Goal: Task Accomplishment & Management: Manage account settings

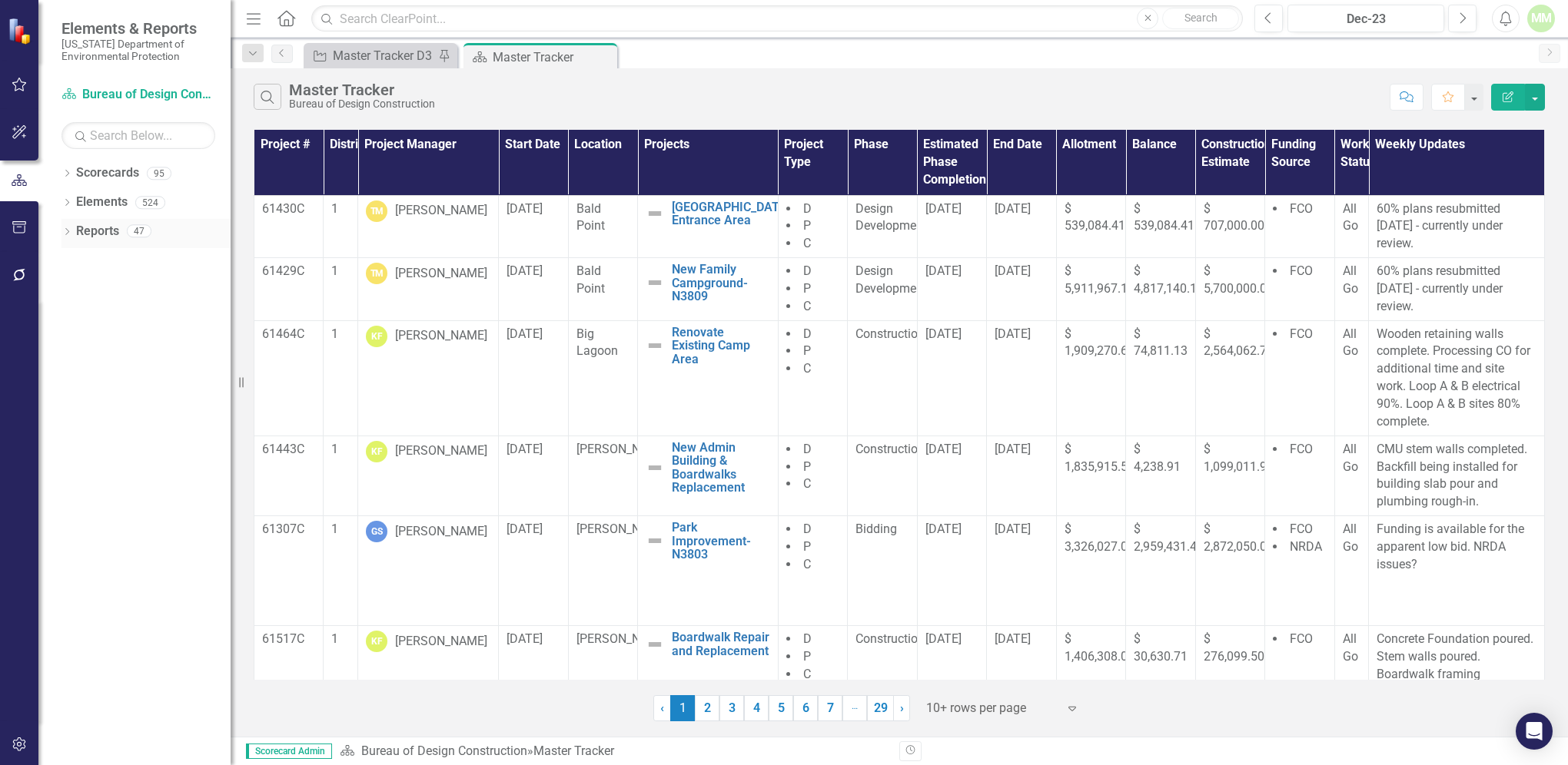
click at [106, 232] on link "Reports" at bounding box center [97, 232] width 43 height 18
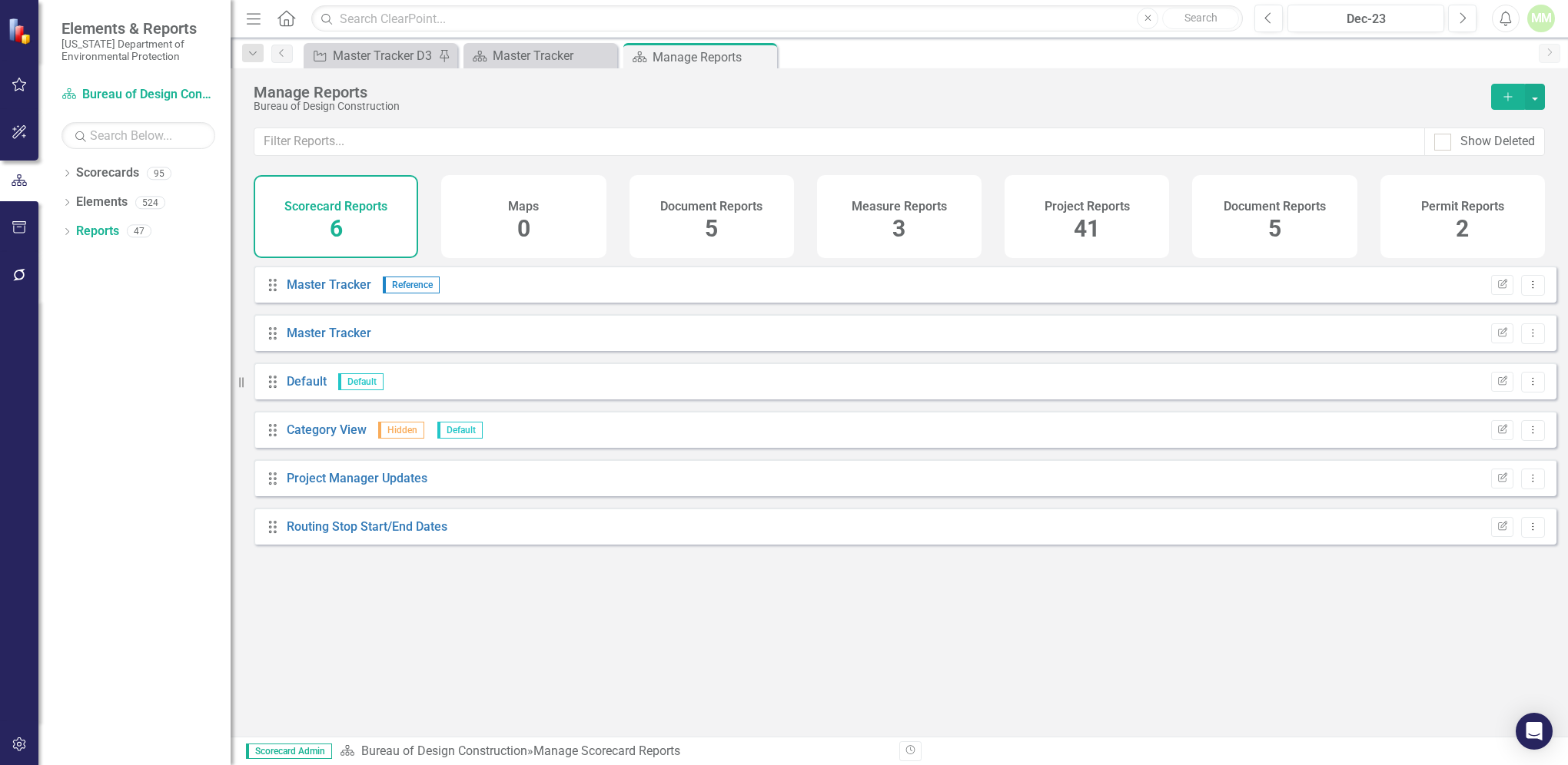
click at [1096, 213] on div "41" at bounding box center [1086, 230] width 26 height 33
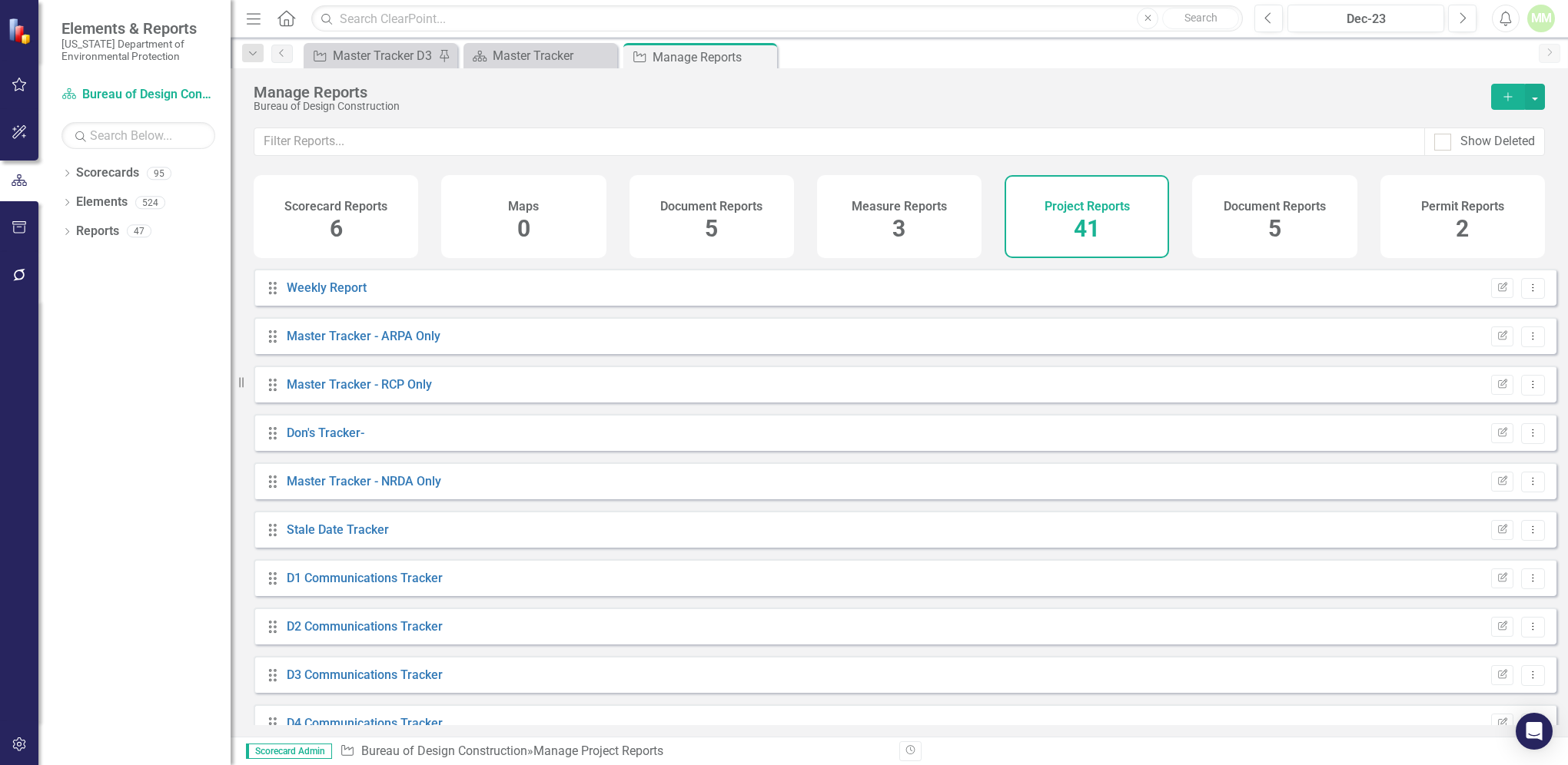
scroll to position [700, 0]
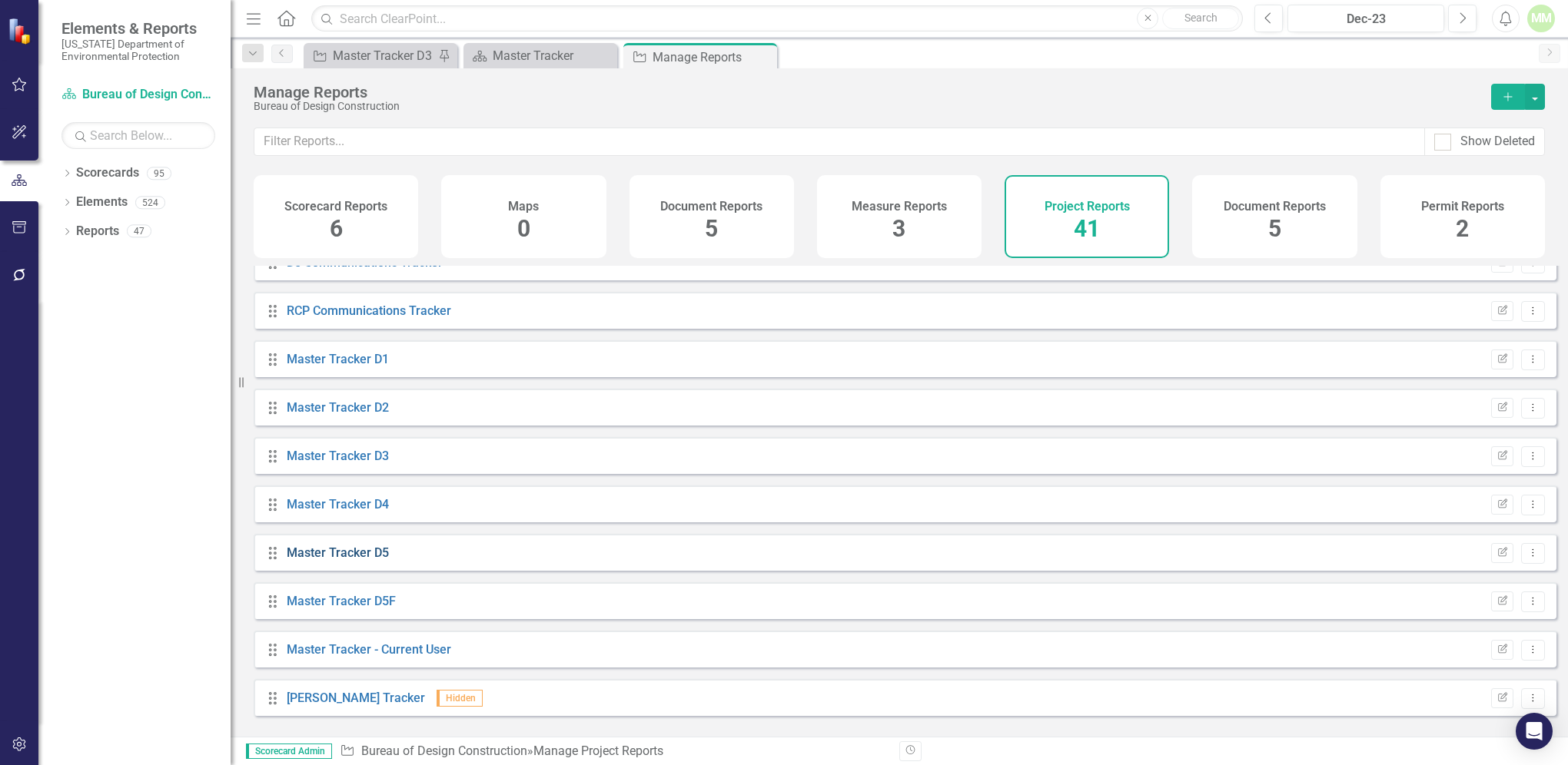
click at [312, 560] on link "Master Tracker D5" at bounding box center [338, 553] width 102 height 15
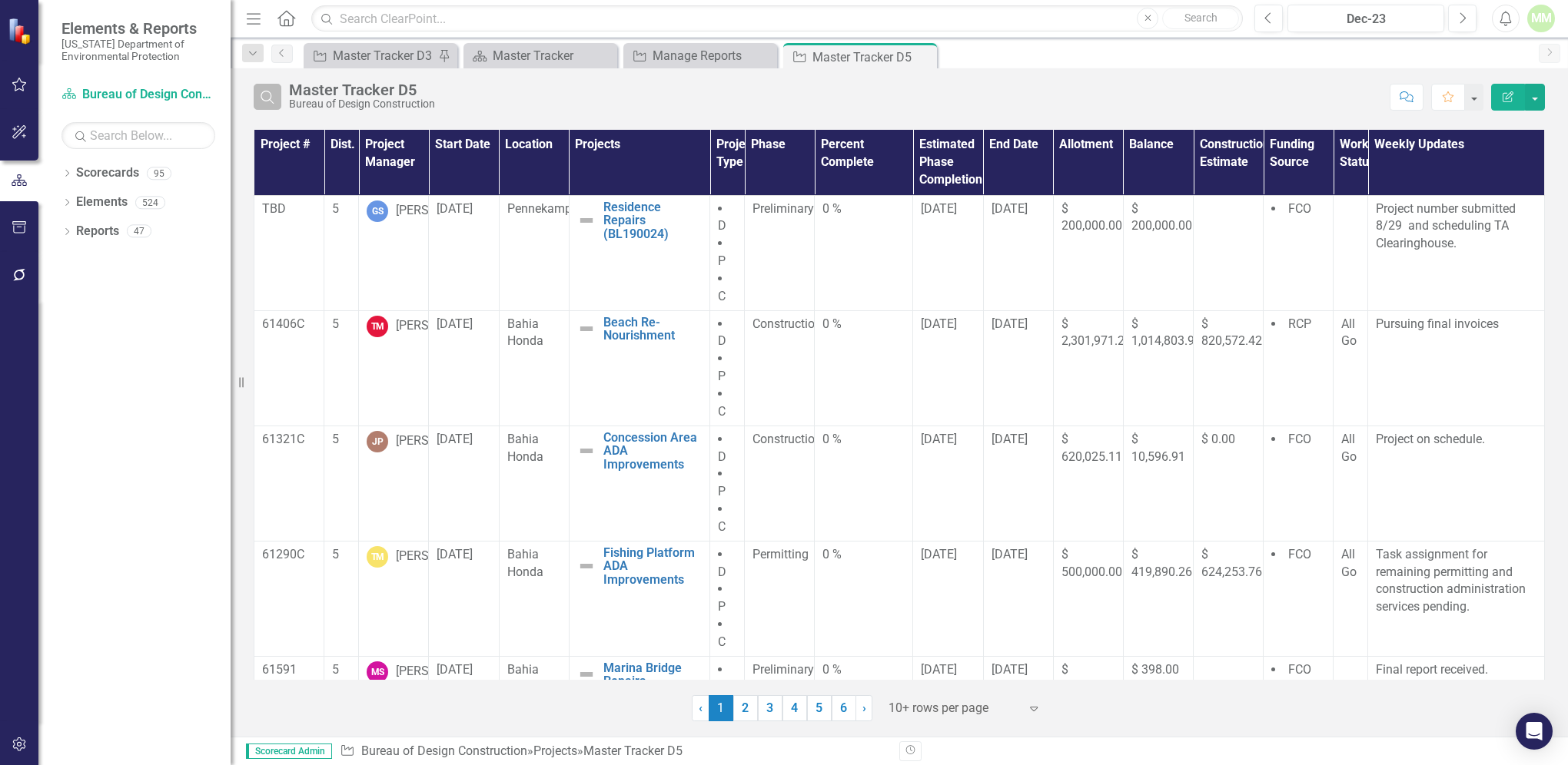
click at [266, 96] on icon "Search" at bounding box center [267, 97] width 17 height 14
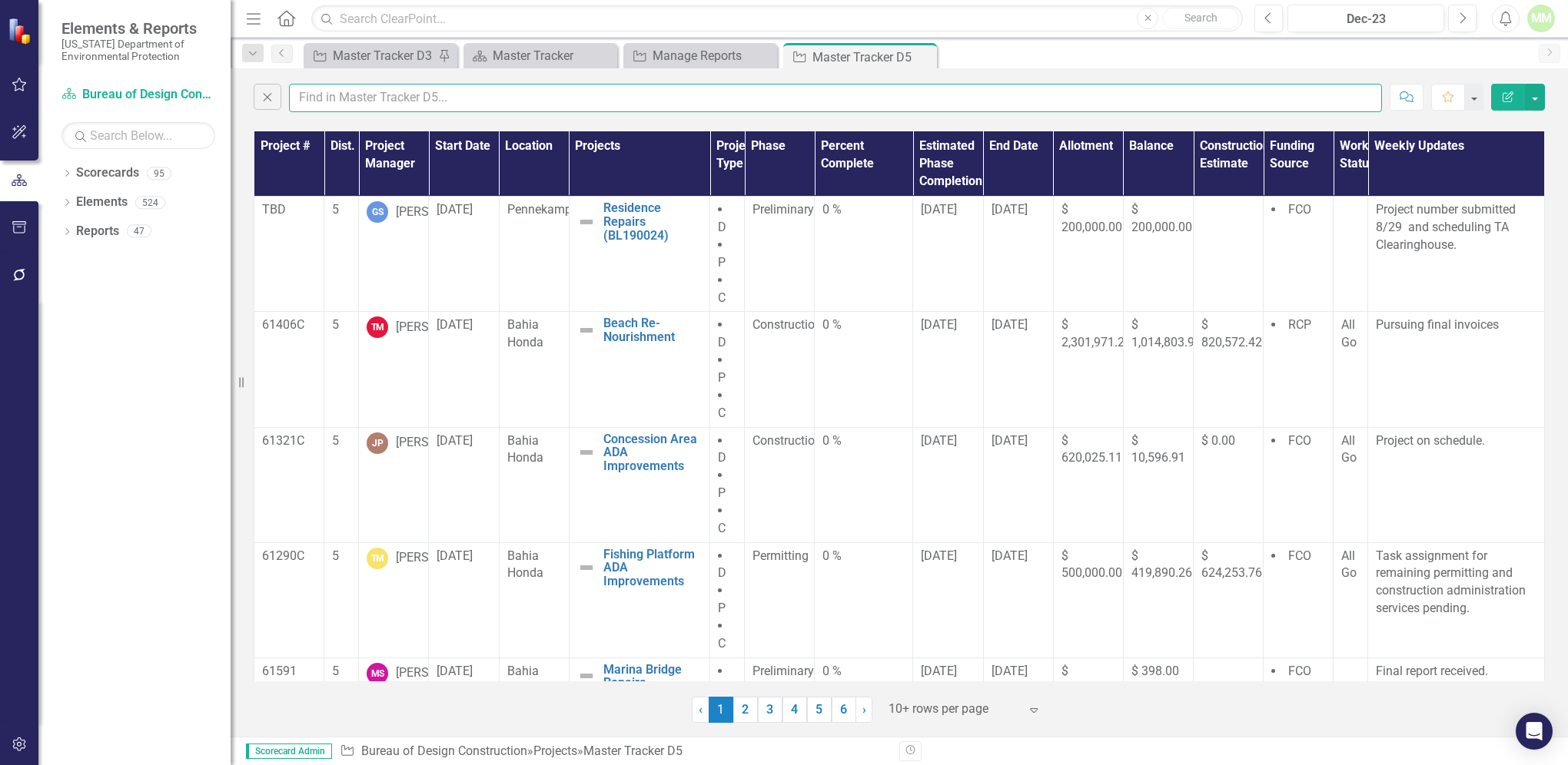
click at [318, 105] on input "text" at bounding box center [834, 97] width 1092 height 28
type input "[PERSON_NAME]"
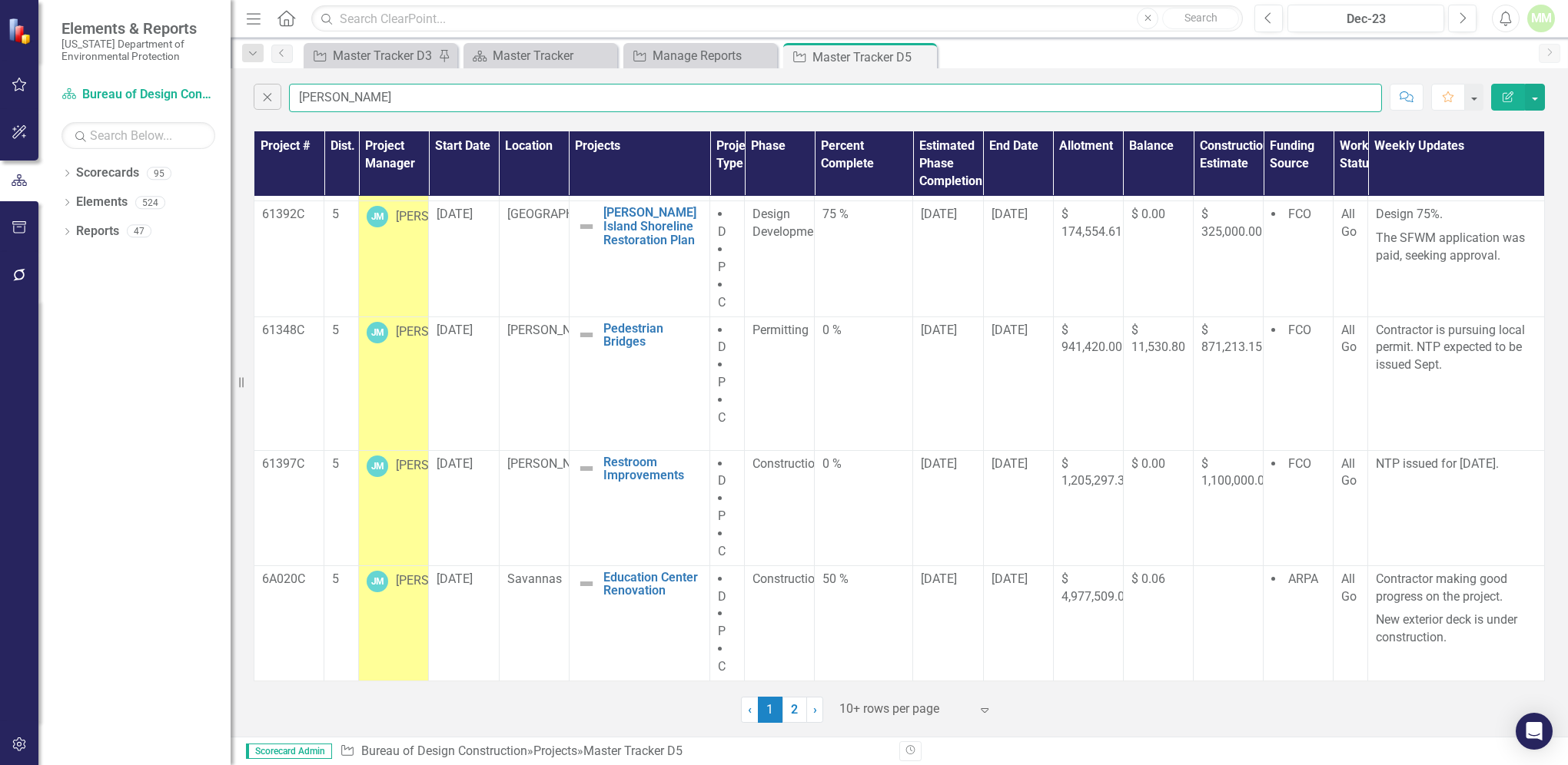
scroll to position [633, 0]
click at [797, 713] on link "2" at bounding box center [795, 710] width 25 height 26
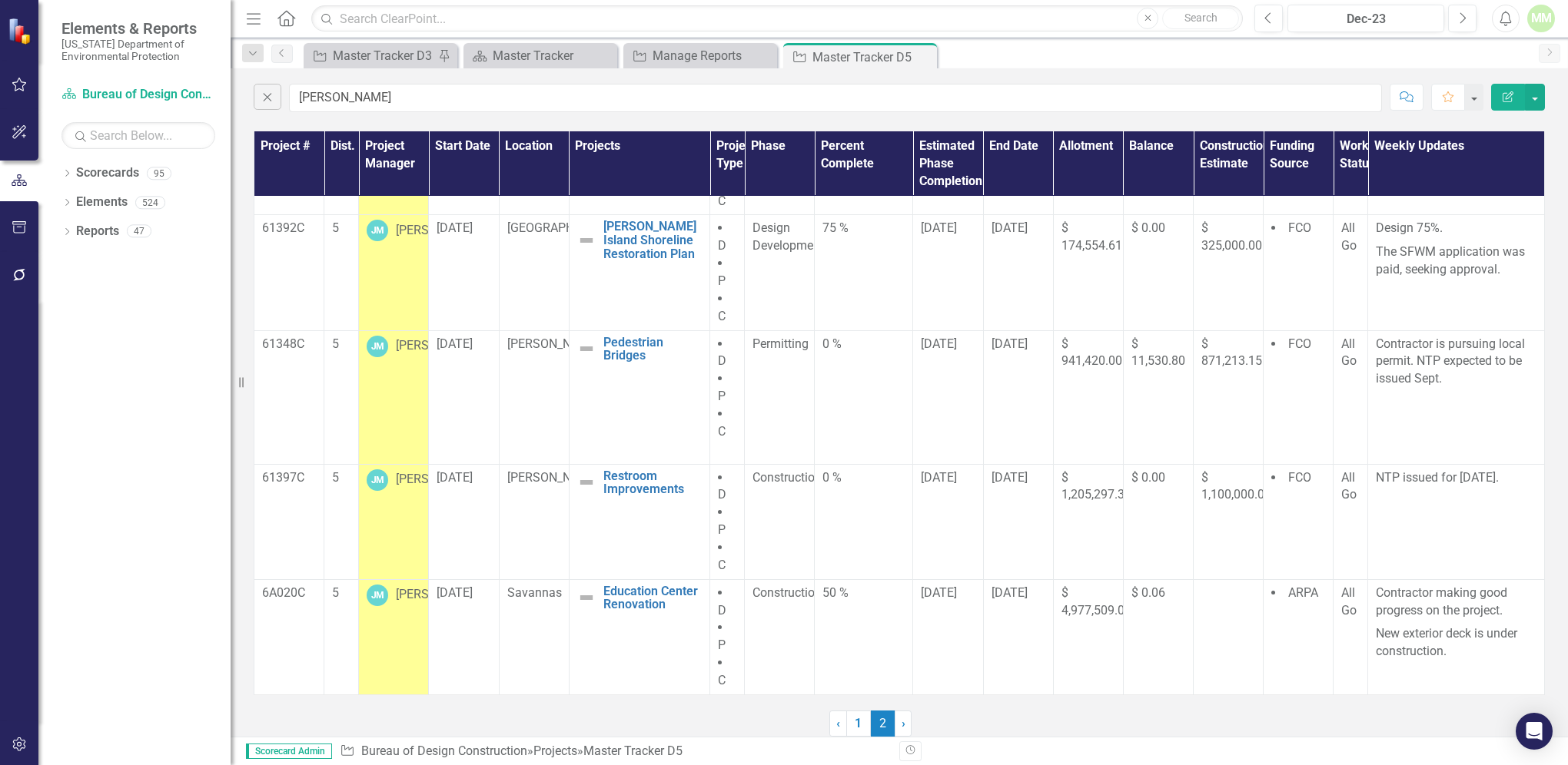
scroll to position [0, 0]
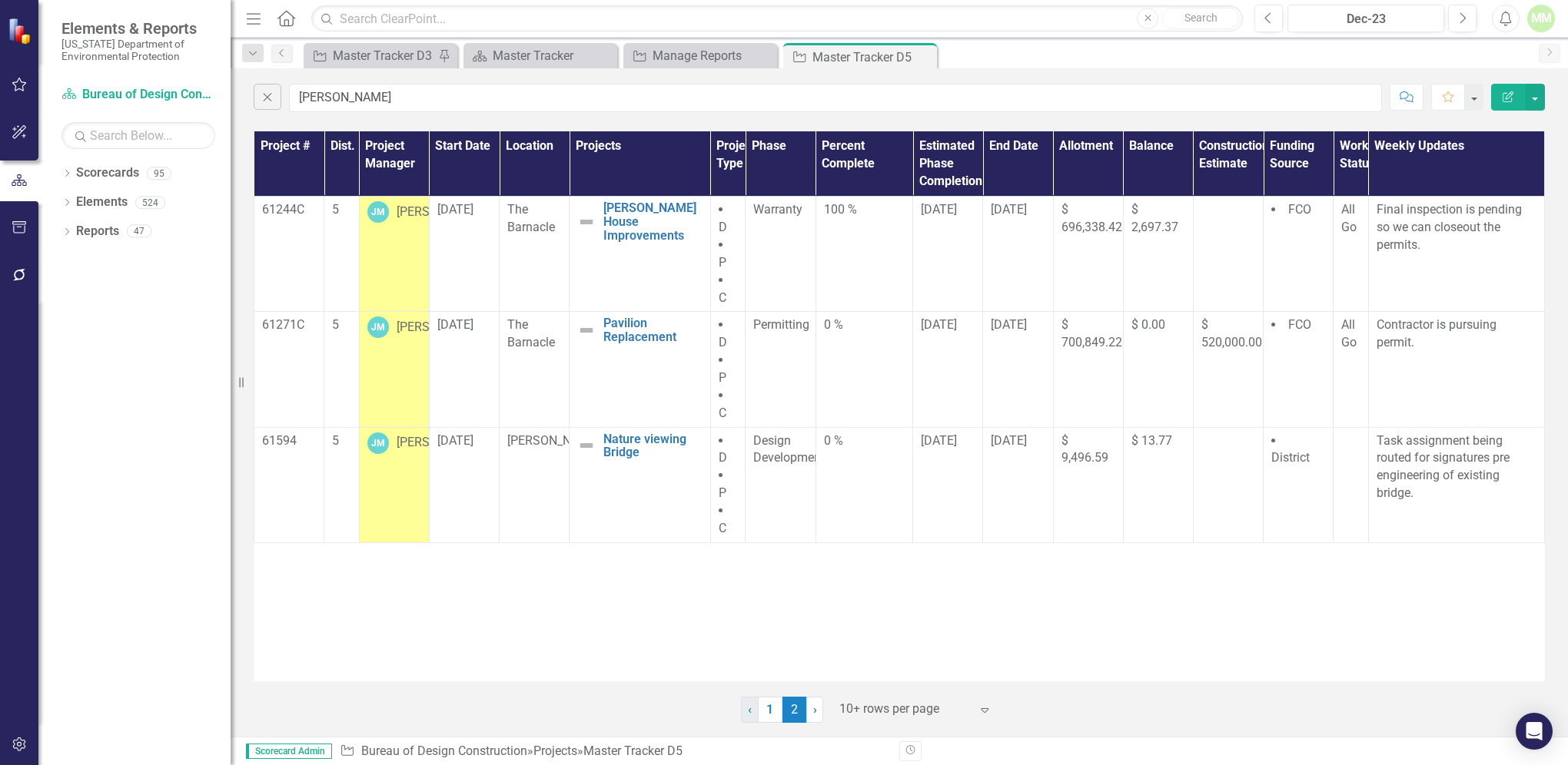
click at [748, 709] on span "‹" at bounding box center [749, 709] width 4 height 15
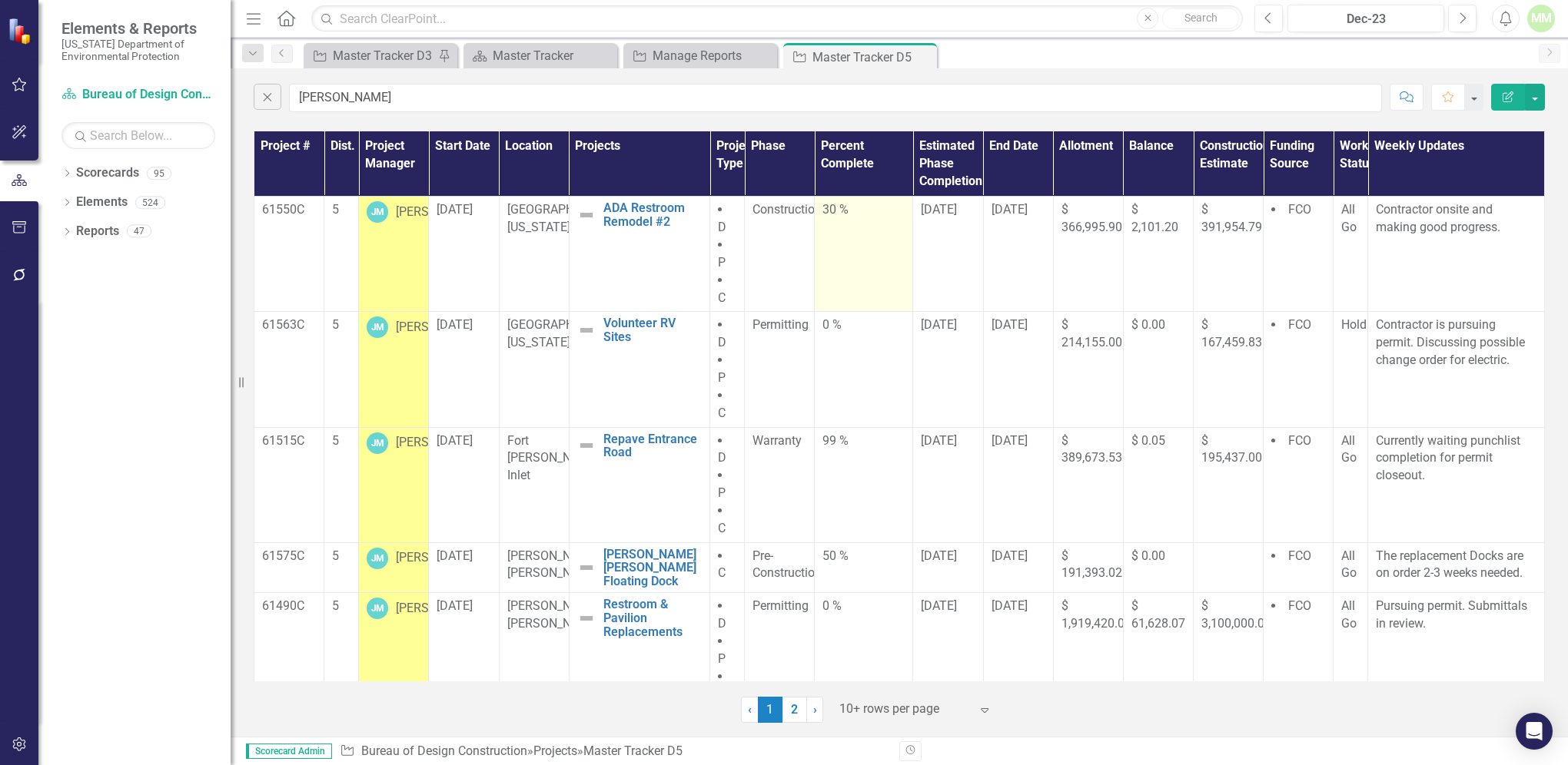
click at [848, 210] on div "30 %" at bounding box center [863, 210] width 82 height 18
click at [845, 211] on div "30 %" at bounding box center [863, 210] width 82 height 18
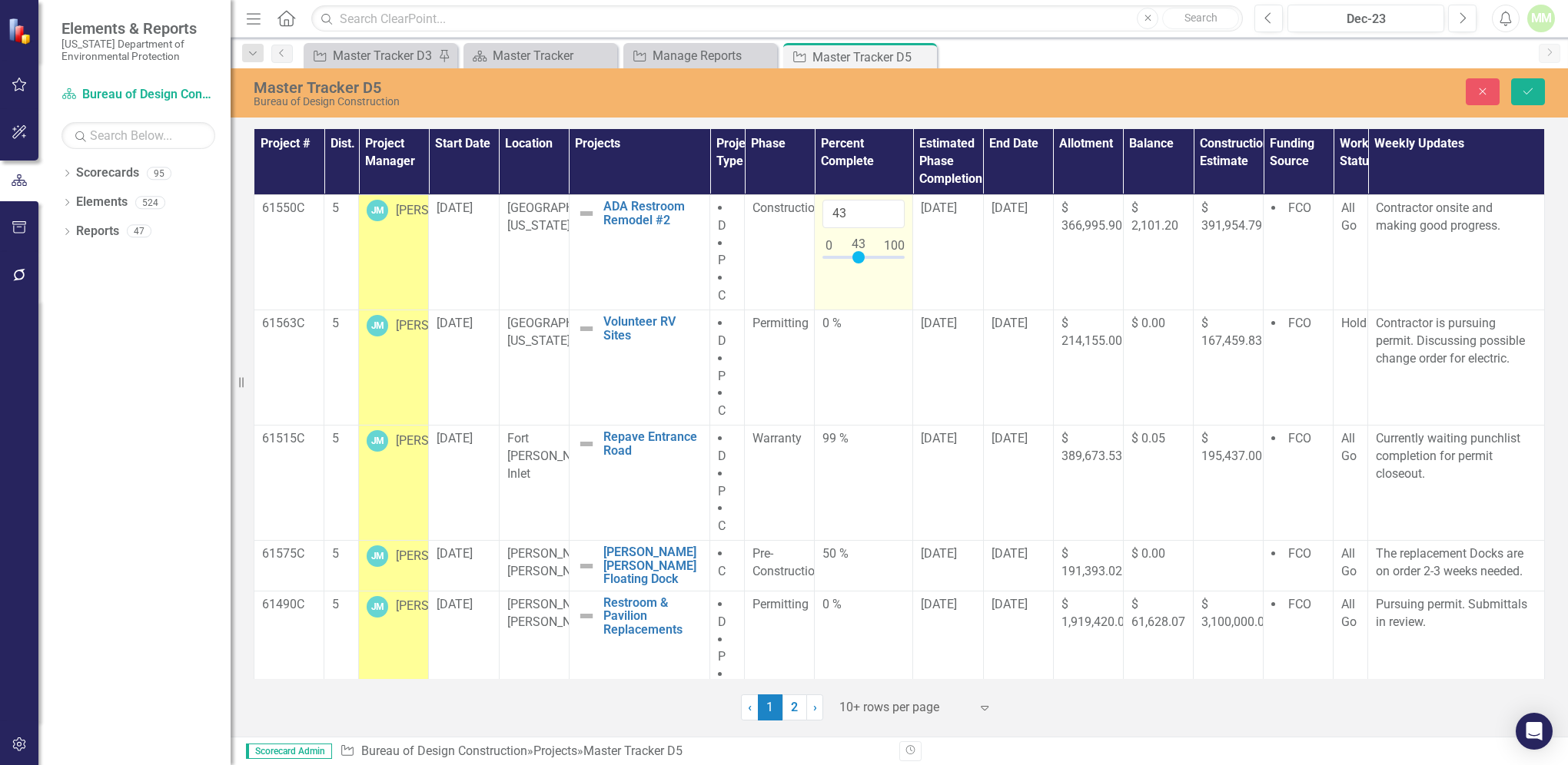
type input "40"
click at [856, 256] on div at bounding box center [856, 257] width 12 height 12
click at [1525, 89] on icon "Save" at bounding box center [1528, 91] width 14 height 11
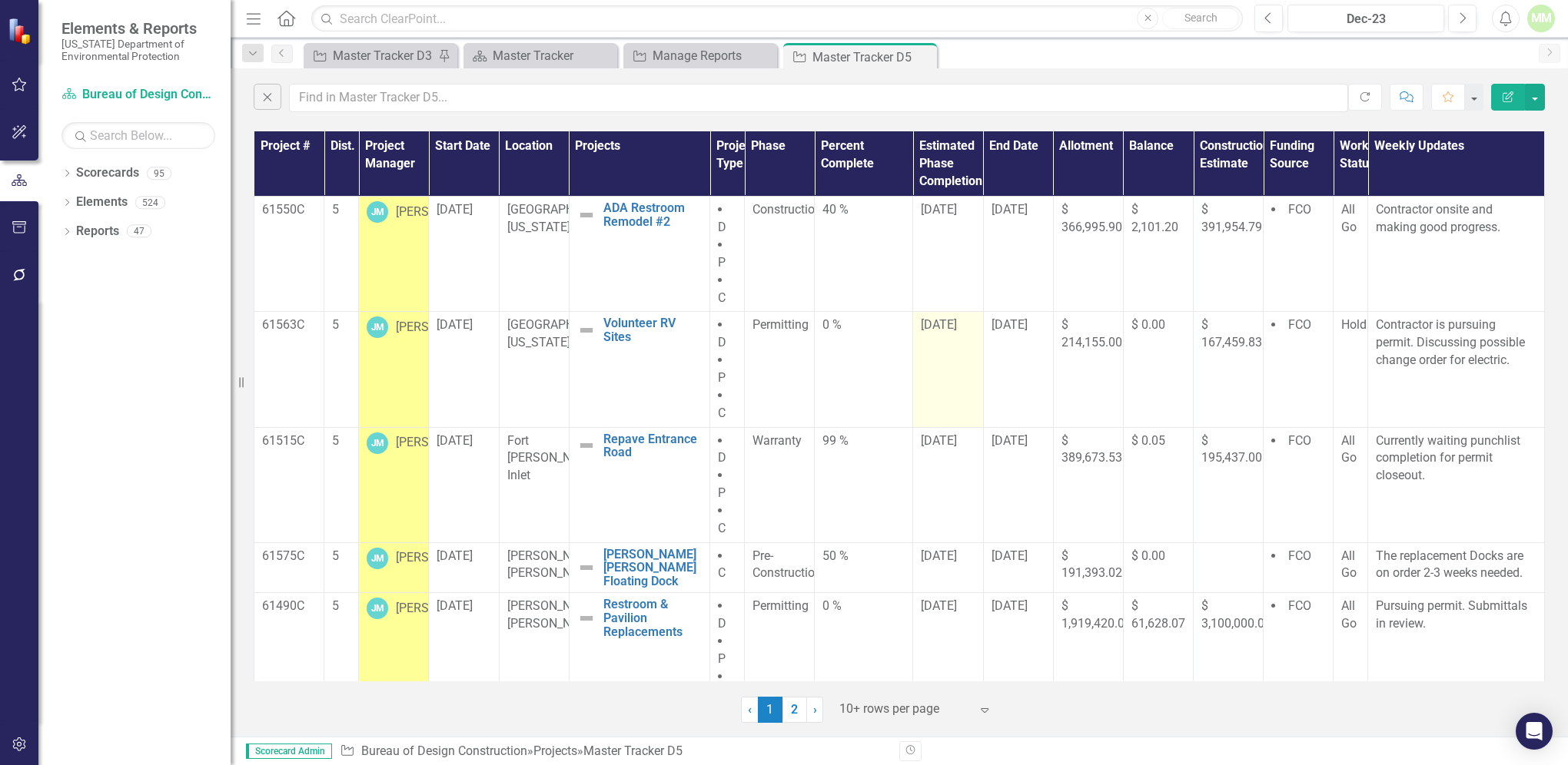
click at [927, 322] on span "[DATE]" at bounding box center [938, 325] width 36 height 15
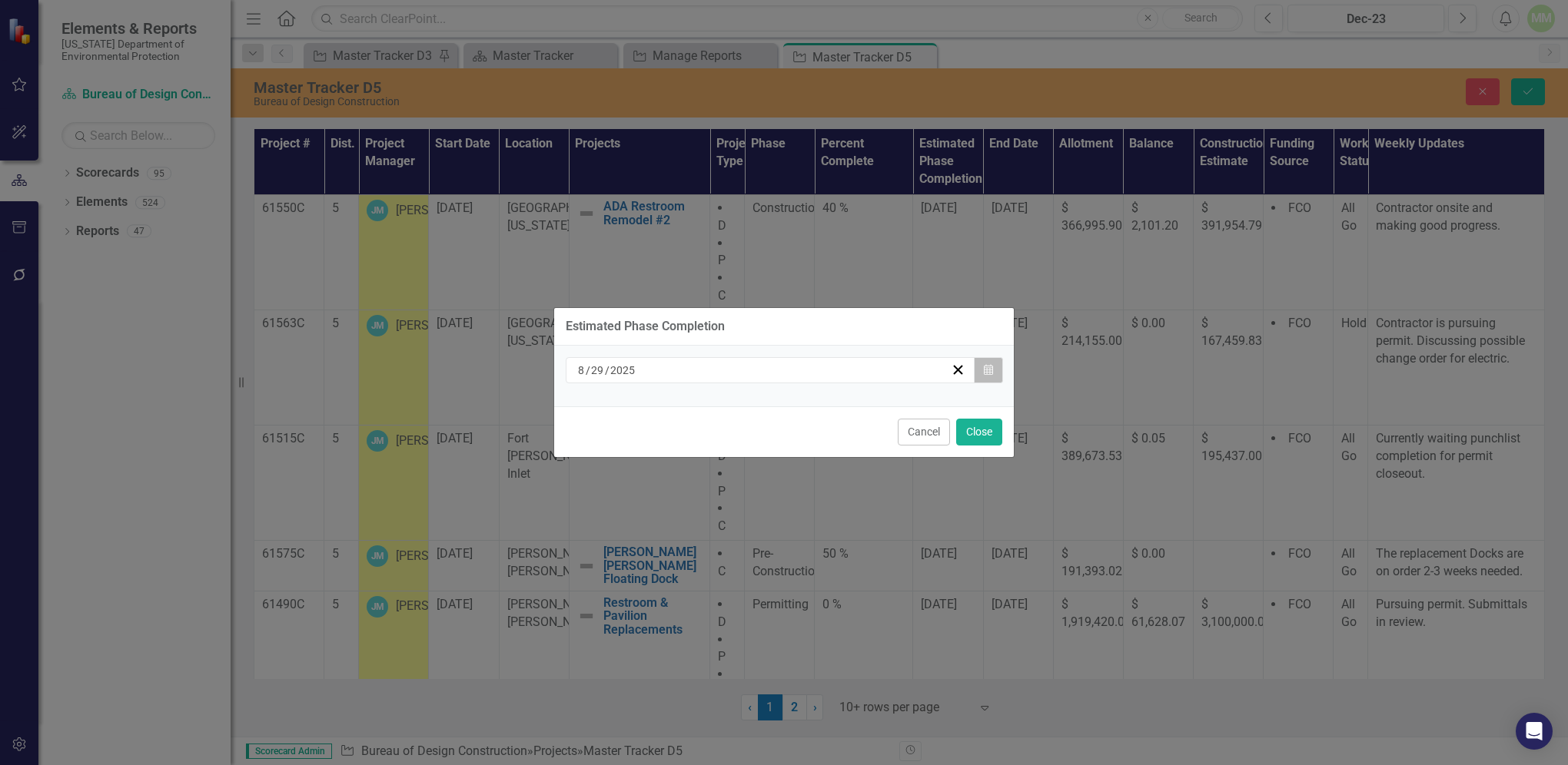
drag, startPoint x: 927, startPoint y: 322, endPoint x: 990, endPoint y: 366, distance: 76.8
click at [990, 366] on icon "Calendar" at bounding box center [988, 370] width 10 height 11
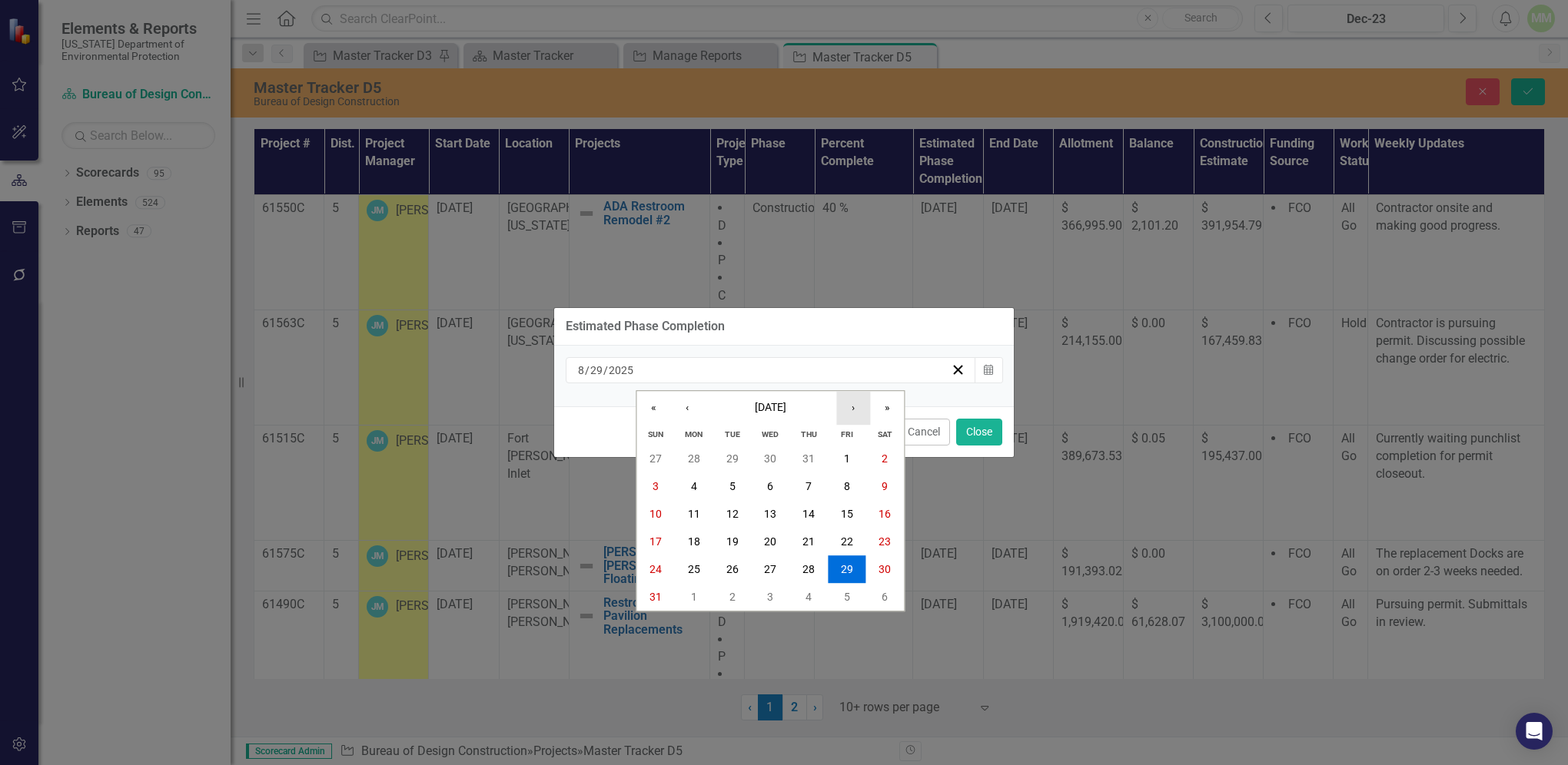
click at [853, 409] on button "›" at bounding box center [853, 408] width 34 height 34
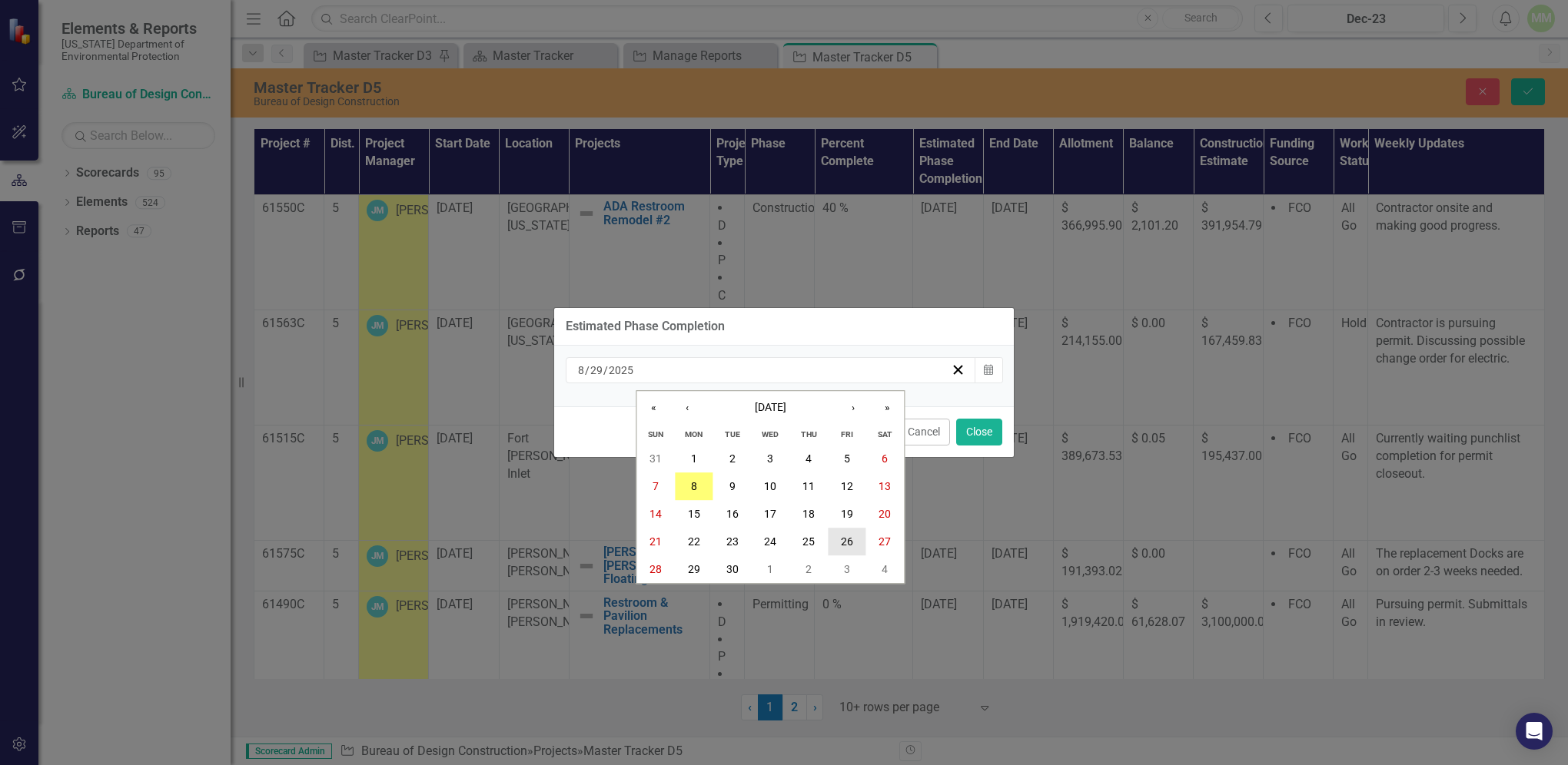
click at [847, 544] on abbr "26" at bounding box center [847, 542] width 12 height 12
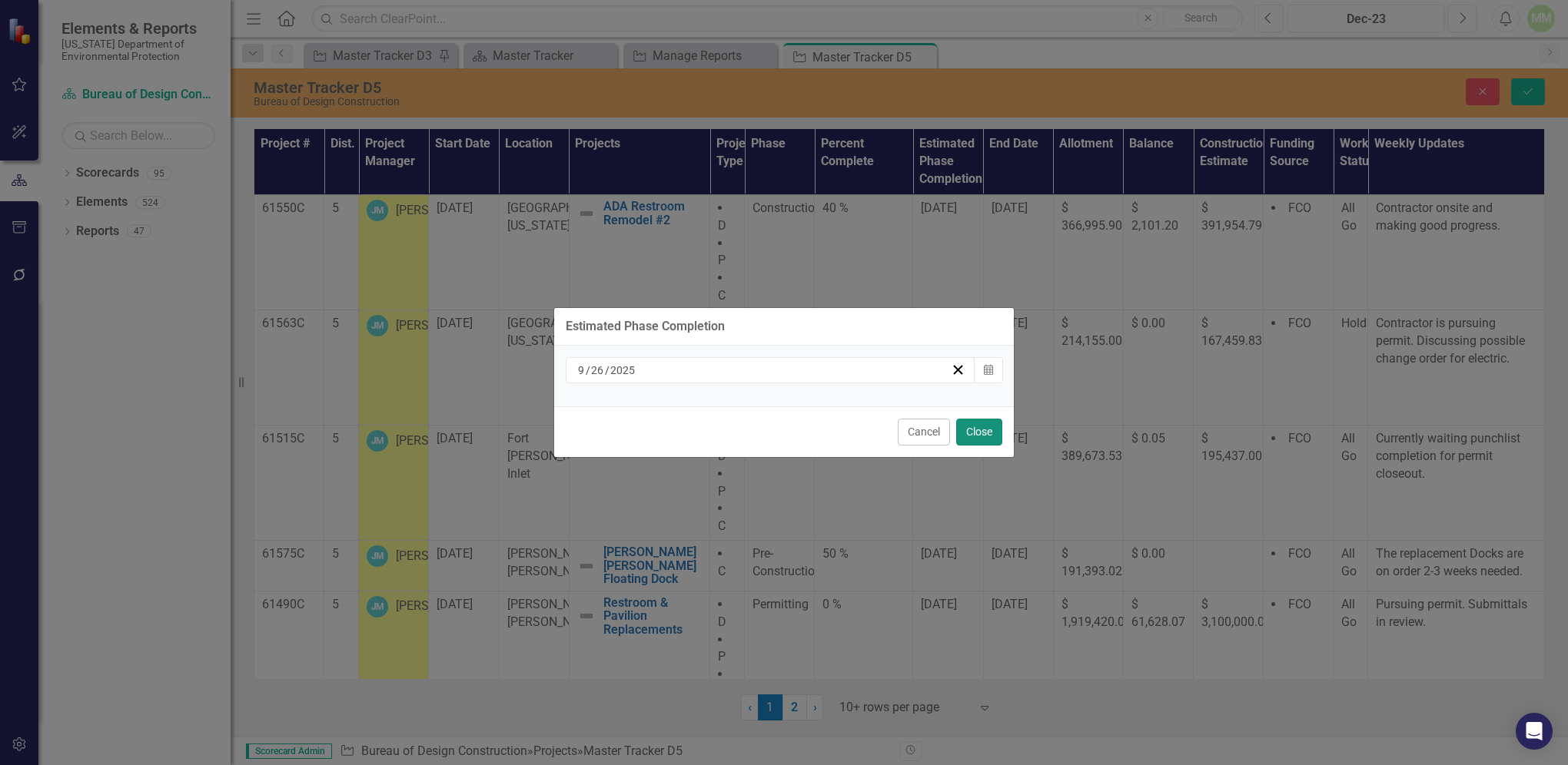
click at [972, 437] on button "Close" at bounding box center [978, 432] width 47 height 27
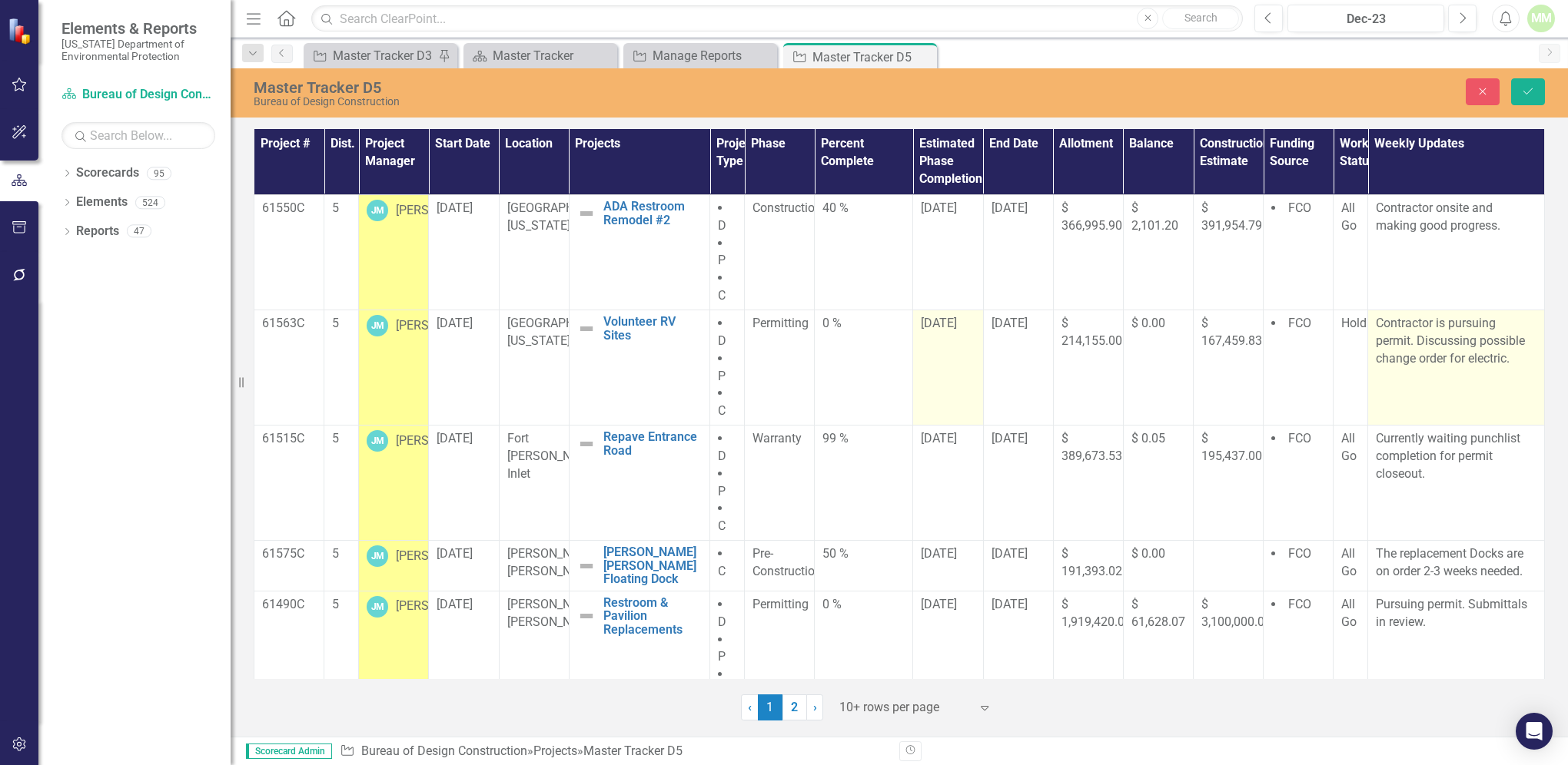
click at [1417, 386] on td "Contractor is pursuing permit. Discussing possible change order for electric." at bounding box center [1456, 367] width 176 height 115
type textarea "<p>Contractor is pursuing permit. Discussing possible change order for electric…"
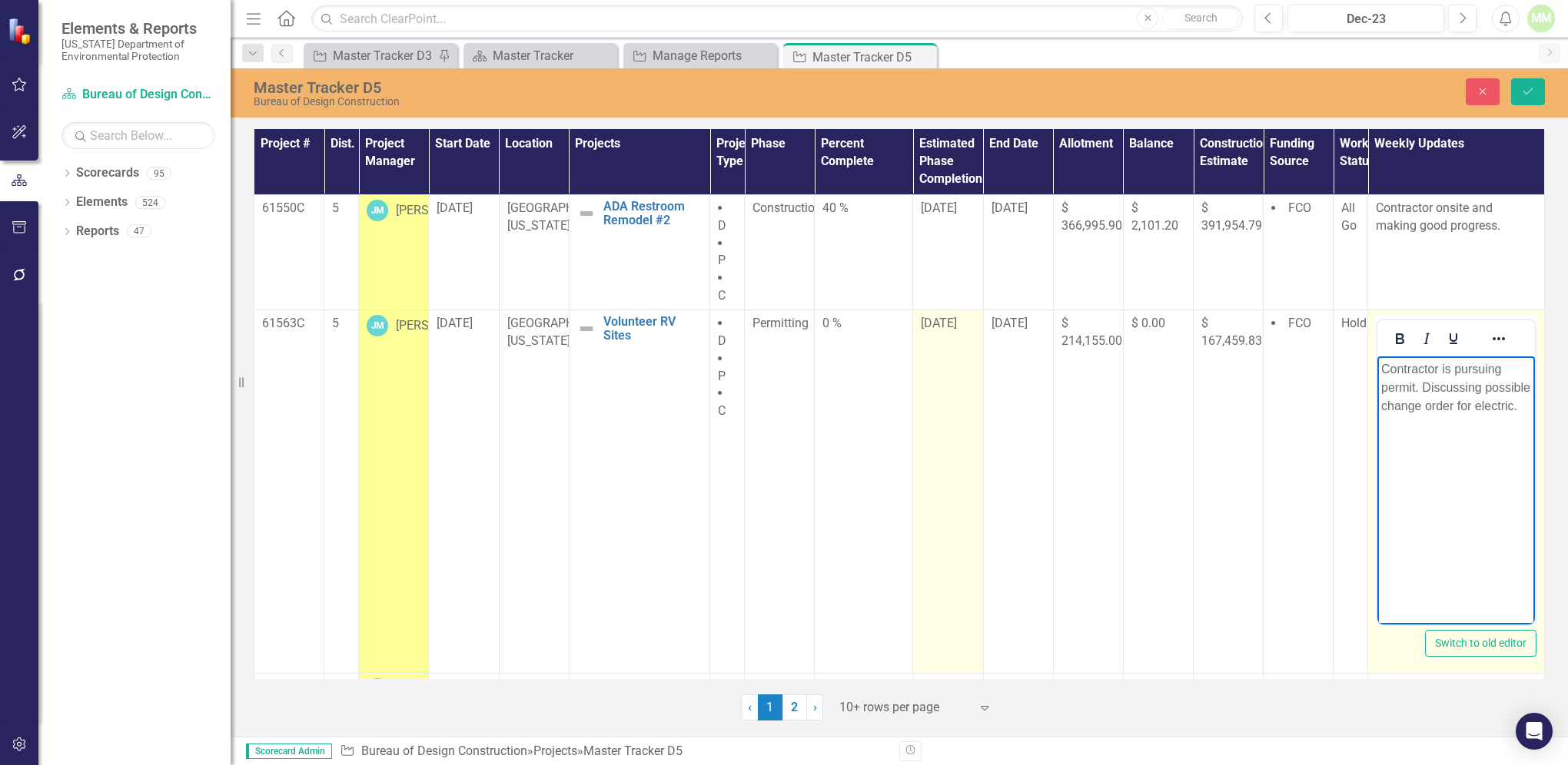
drag, startPoint x: 1367, startPoint y: 439, endPoint x: 1, endPoint y: 82, distance: 1411.9
click at [1377, 439] on iframe at bounding box center [1456, 490] width 158 height 268
click at [1386, 437] on body "Contractor is pursuing permit. Discussing possible change order for electric." at bounding box center [1456, 470] width 158 height 231
click at [1436, 415] on p "Contractor is pursuing permit. Discussing possible change order for electric." at bounding box center [1456, 387] width 150 height 55
click at [1383, 373] on p "Contractor is pursuing permit. Discussing possible change order for electric." at bounding box center [1456, 387] width 150 height 55
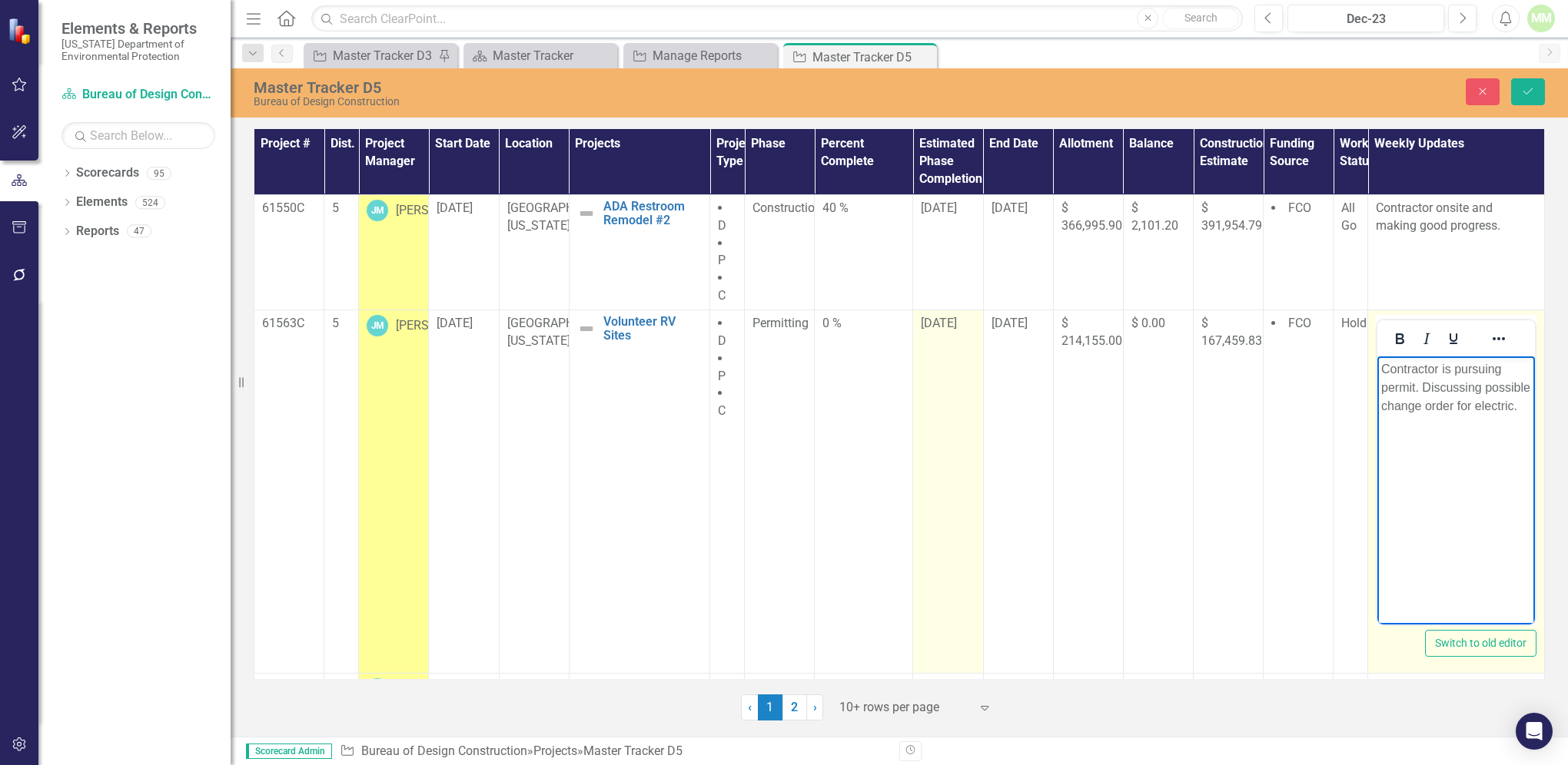
click at [1418, 391] on p "Contractor is pursuing permit. Discussing possible change order for electric." at bounding box center [1456, 387] width 150 height 55
click at [1385, 371] on p "Discussing possible change order for electric." at bounding box center [1456, 378] width 150 height 37
click at [1390, 403] on body "Discussing possible change order for electric." at bounding box center [1456, 470] width 158 height 231
click at [1520, 387] on p "Discussing possible change order for electric." at bounding box center [1456, 378] width 150 height 37
click at [1498, 460] on p "D5 progress meeting discussed possibly putting this project on hold" at bounding box center [1456, 436] width 150 height 55
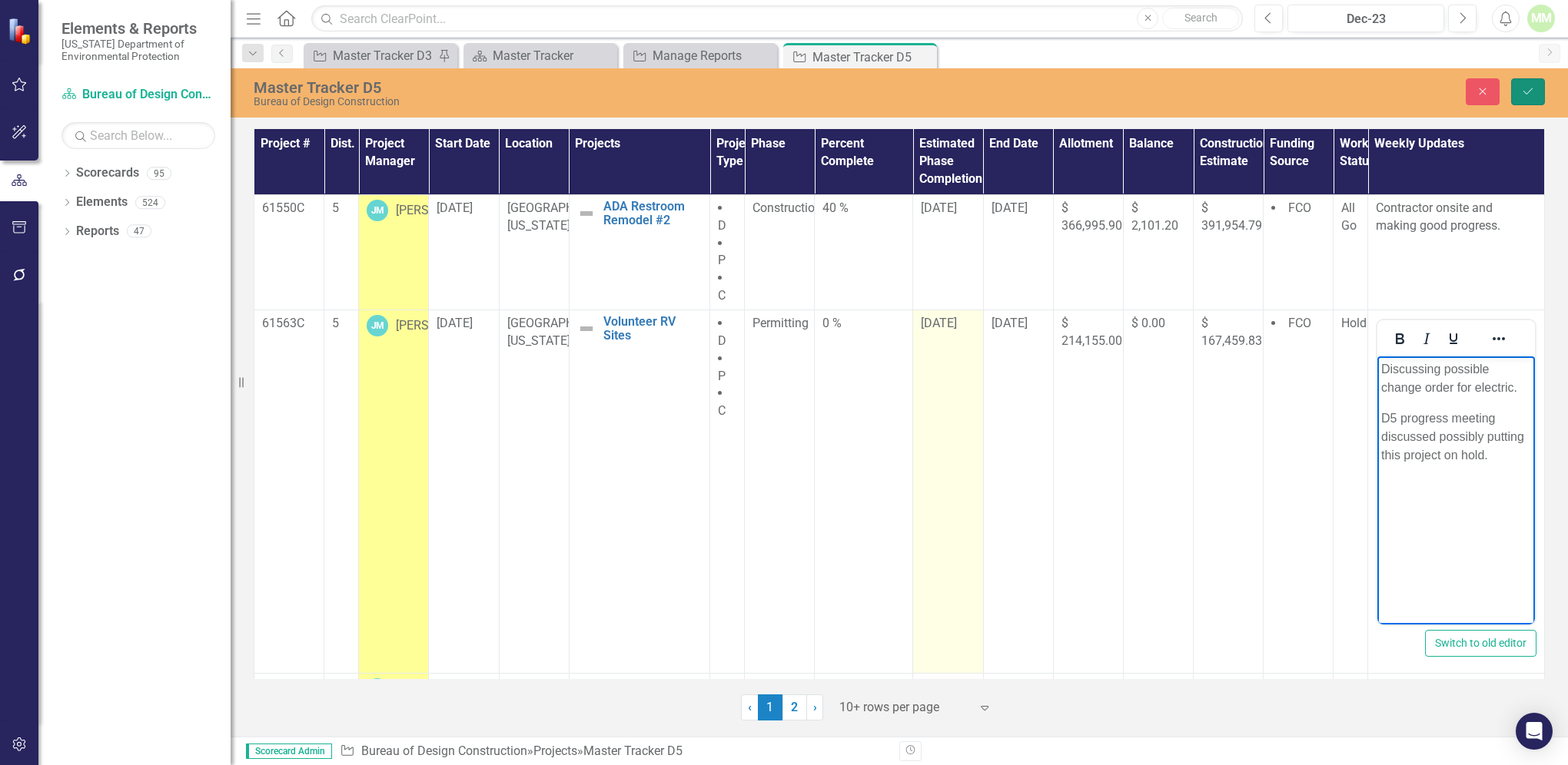
click at [1533, 82] on button "Save" at bounding box center [1528, 91] width 34 height 27
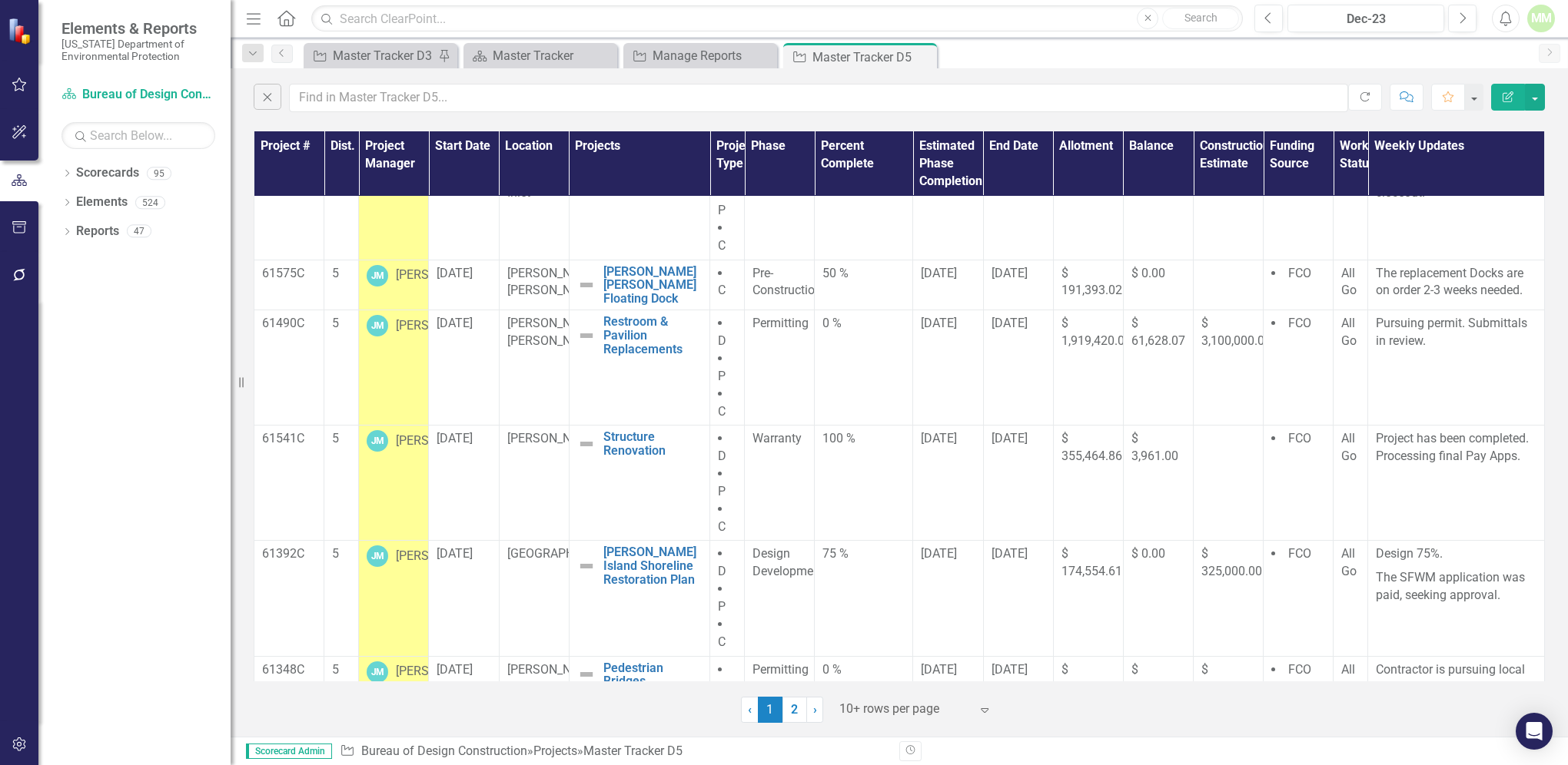
scroll to position [292, 0]
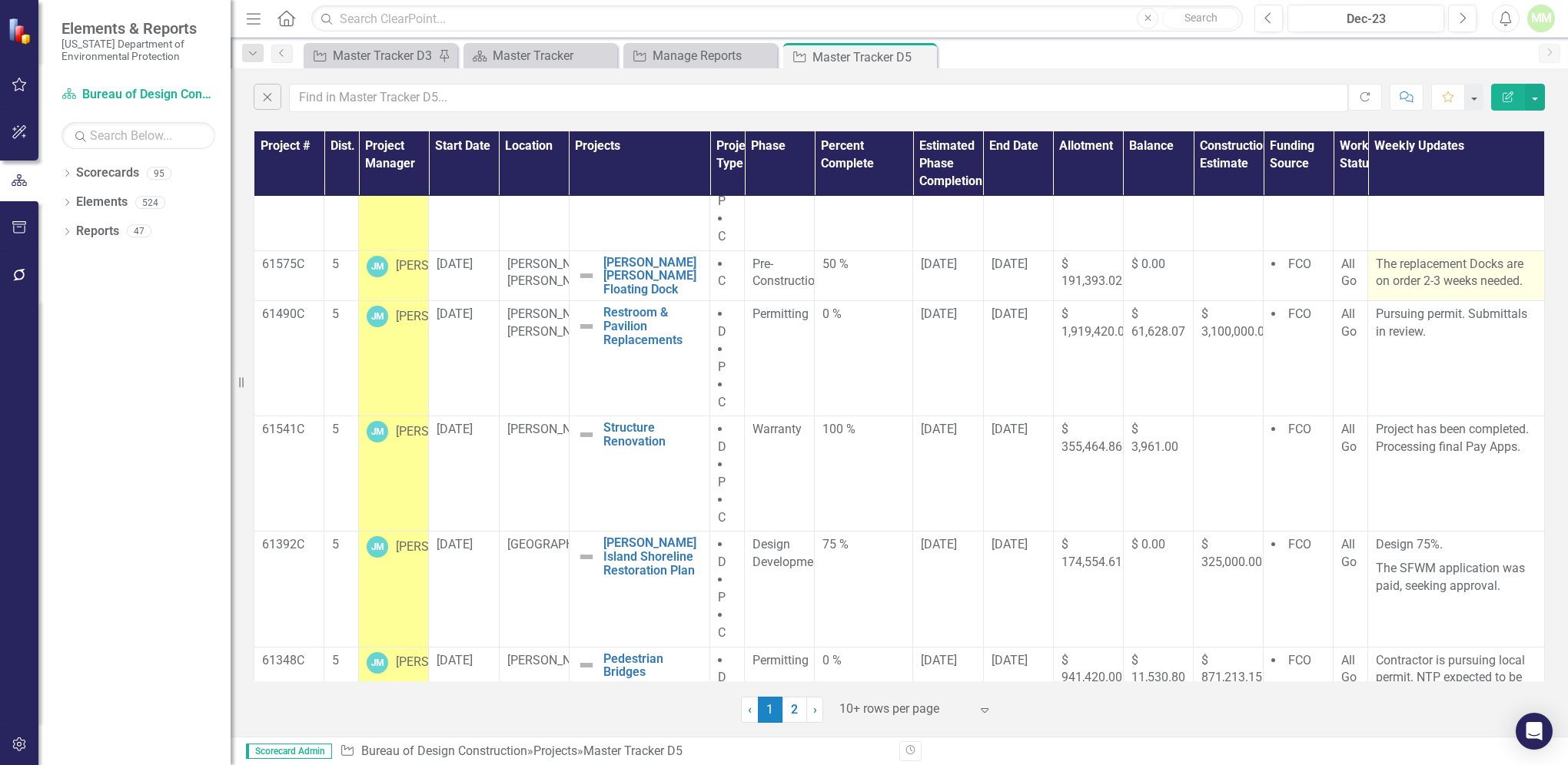
click at [1426, 277] on p "The replacement Docks are on order 2-3 weeks needed." at bounding box center [1456, 274] width 161 height 35
click at [1414, 292] on td "The replacement Docks are on order 2-3 weeks needed." at bounding box center [1456, 276] width 176 height 51
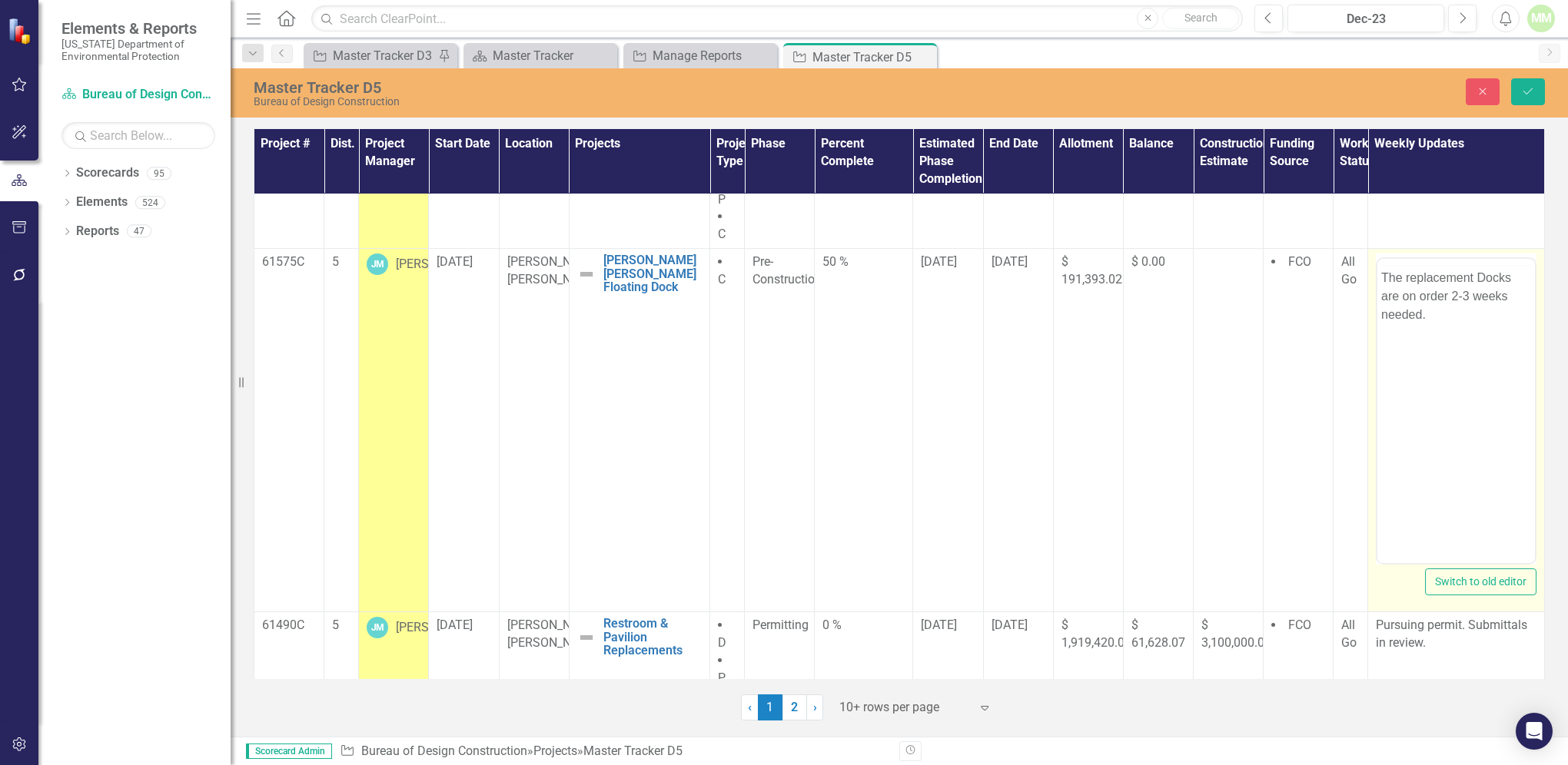
scroll to position [0, 0]
click at [1463, 327] on p "The replacement Docks are on order 2-3 weeks needed." at bounding box center [1456, 326] width 150 height 55
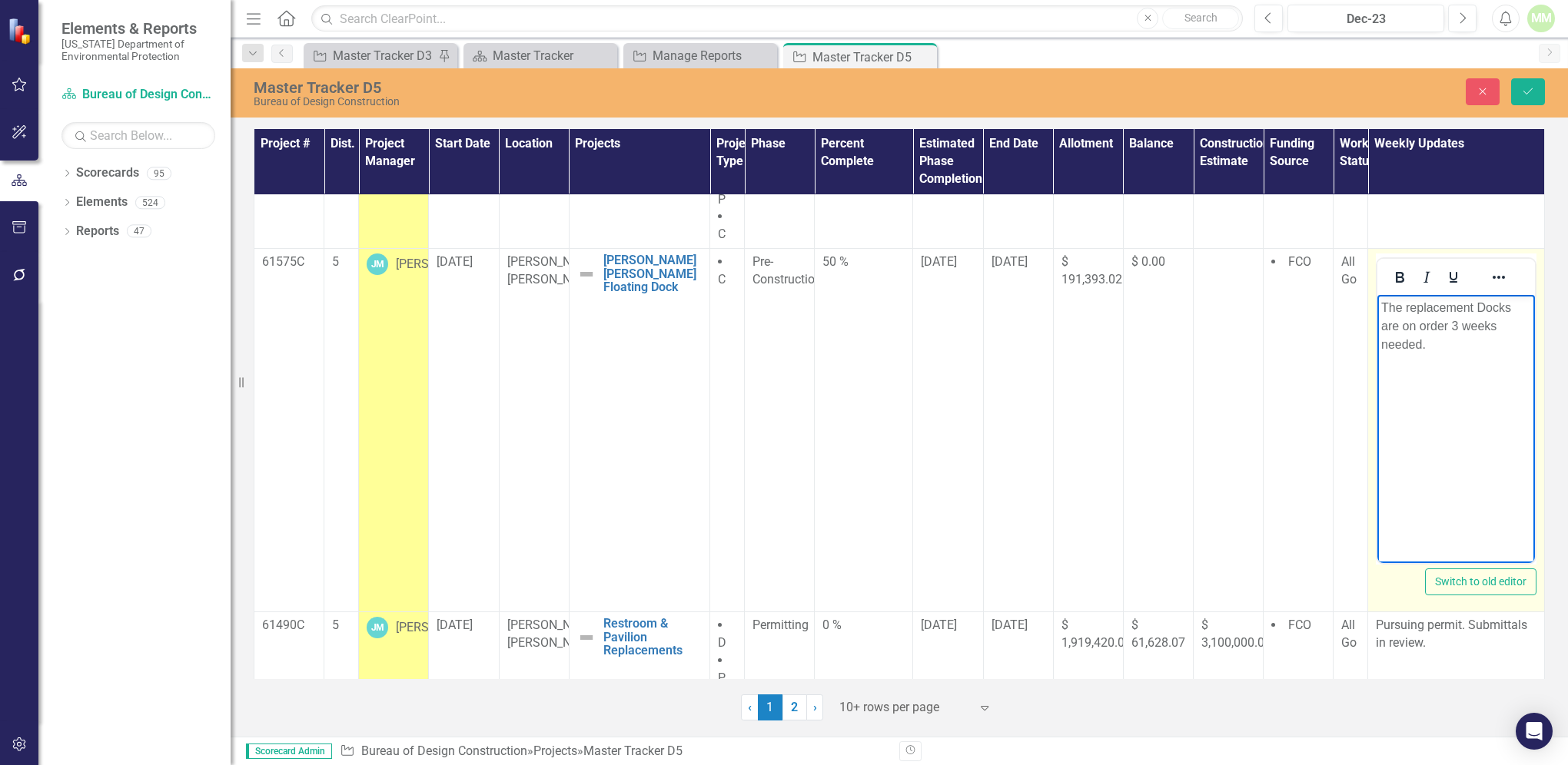
click at [1457, 324] on p "The replacement Docks are on order 3 weeks needed." at bounding box center [1456, 326] width 150 height 55
click at [1425, 347] on p "The replacement Docks are on order 2 weeks needed." at bounding box center [1456, 326] width 150 height 55
click at [1445, 325] on p "The replacement Docks are on order 2 weeks needed for delivery." at bounding box center [1456, 326] width 150 height 55
click at [1507, 346] on p "The replacement Docks are on order, 2 weeks needed for delivery." at bounding box center [1456, 326] width 150 height 55
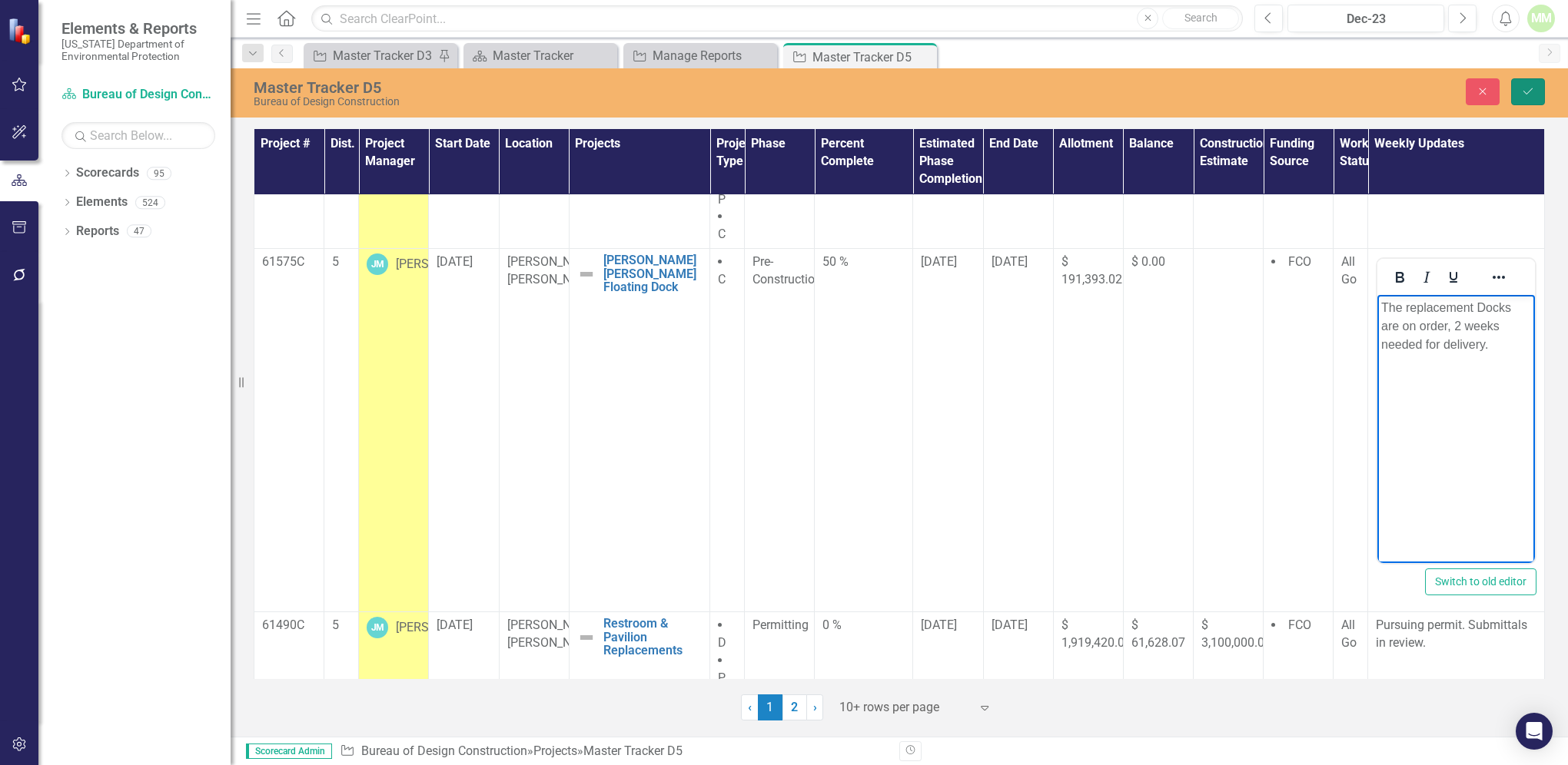
click at [1530, 94] on icon "Save" at bounding box center [1528, 91] width 14 height 11
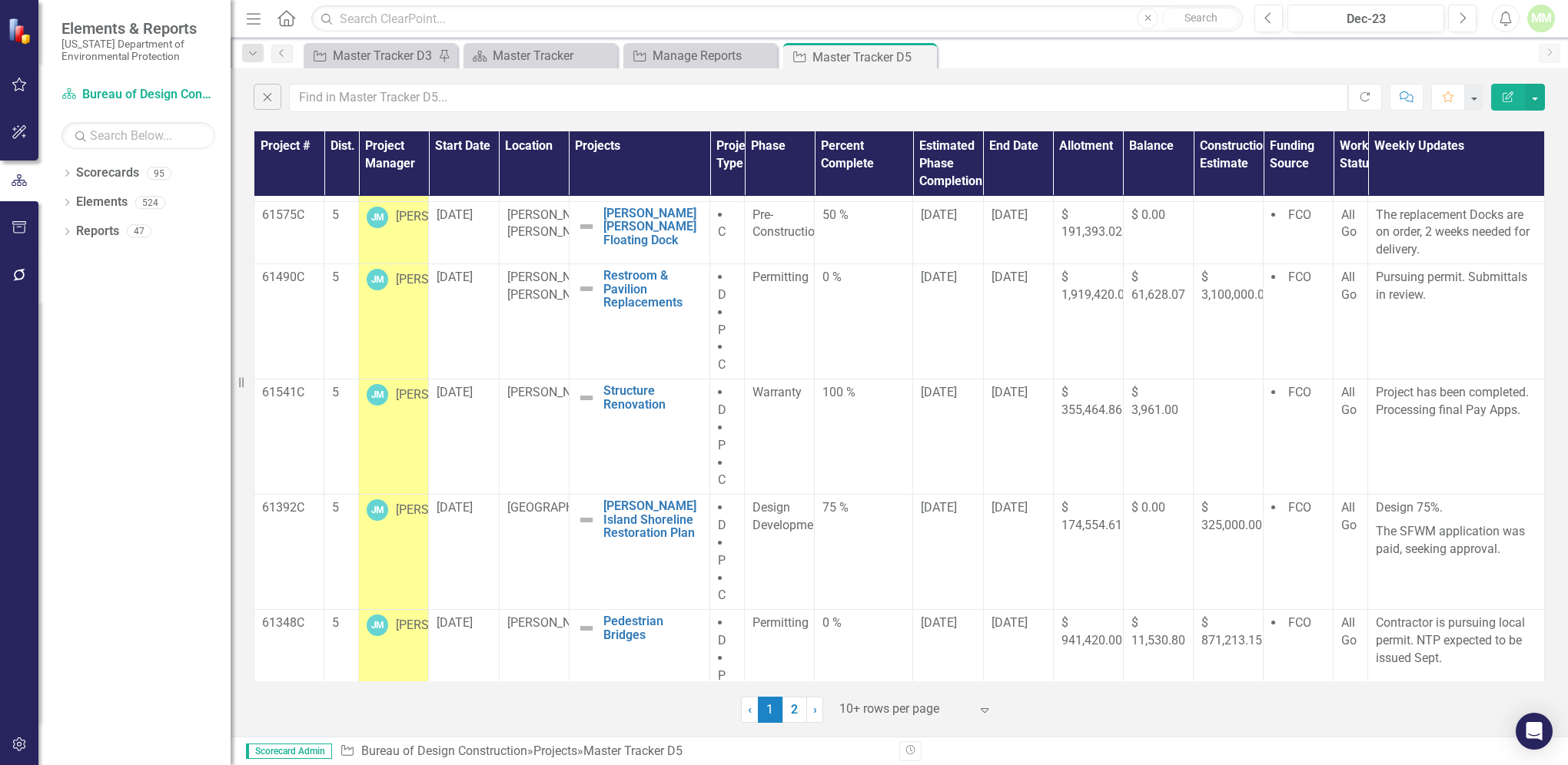
scroll to position [332, 0]
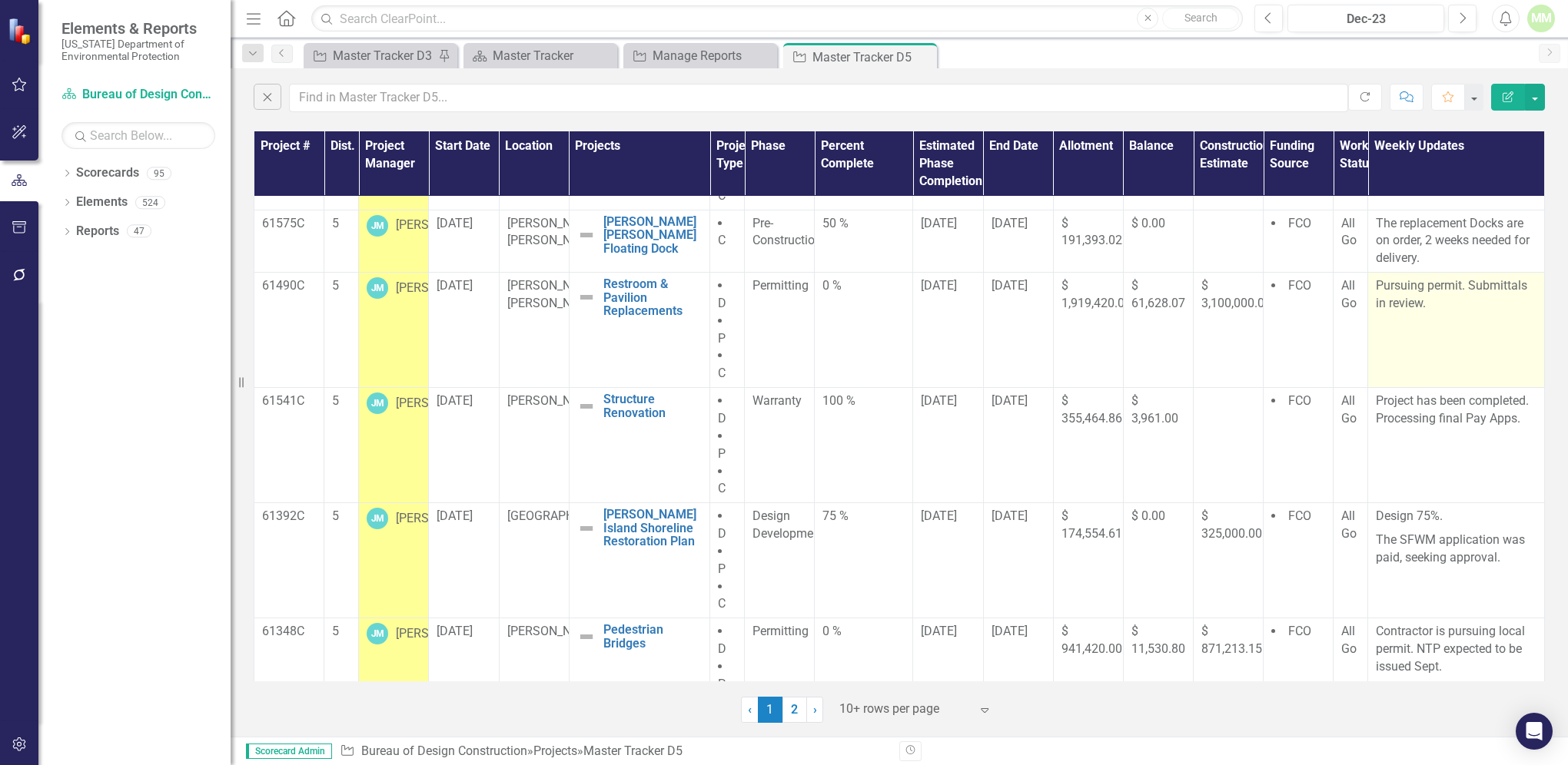
click at [1431, 326] on td "Pursuing permit. Submittals in review." at bounding box center [1456, 330] width 176 height 115
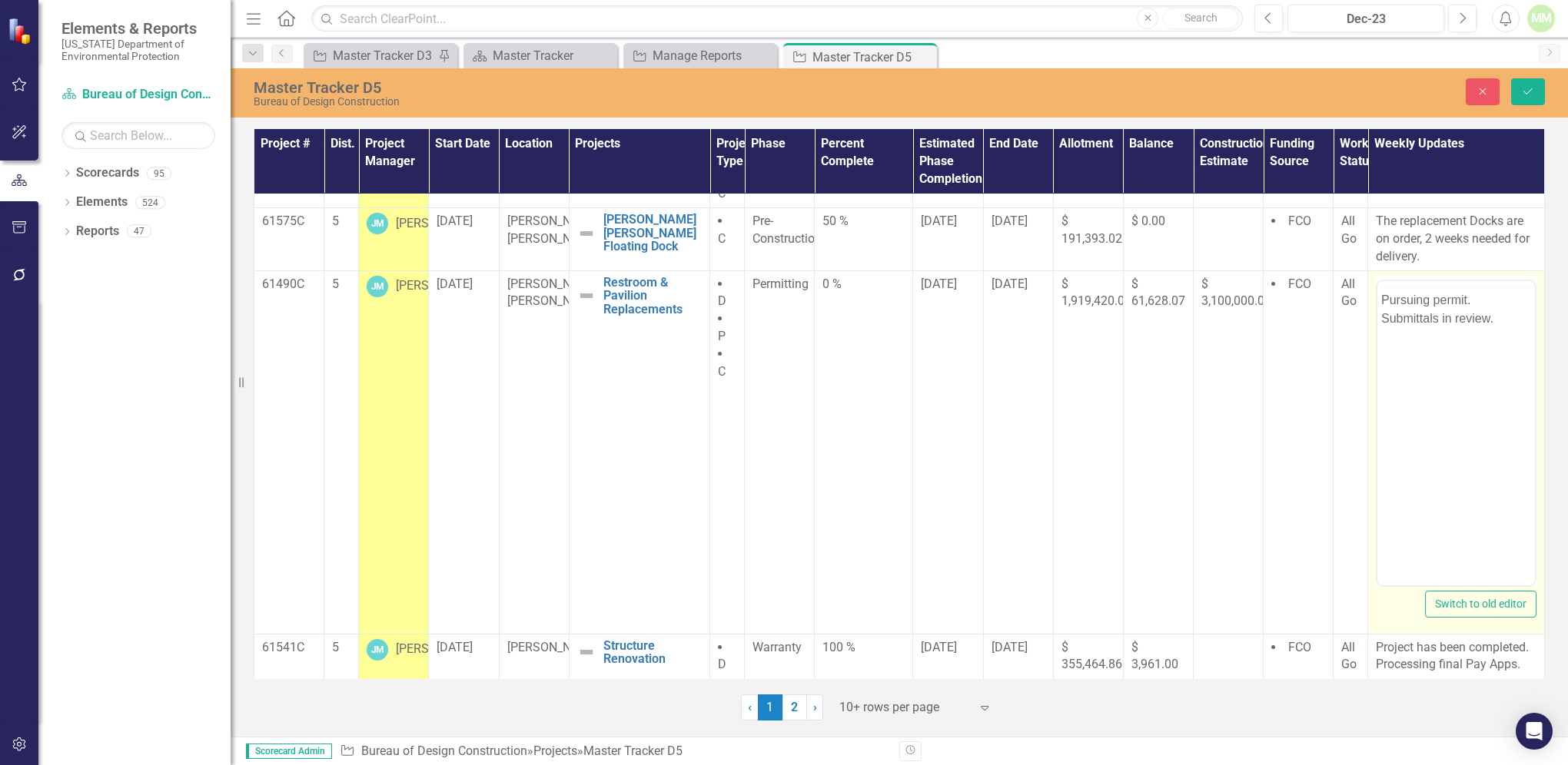
scroll to position [0, 0]
click at [1433, 330] on p "Pursuing permit. Submittals in review." at bounding box center [1456, 339] width 150 height 37
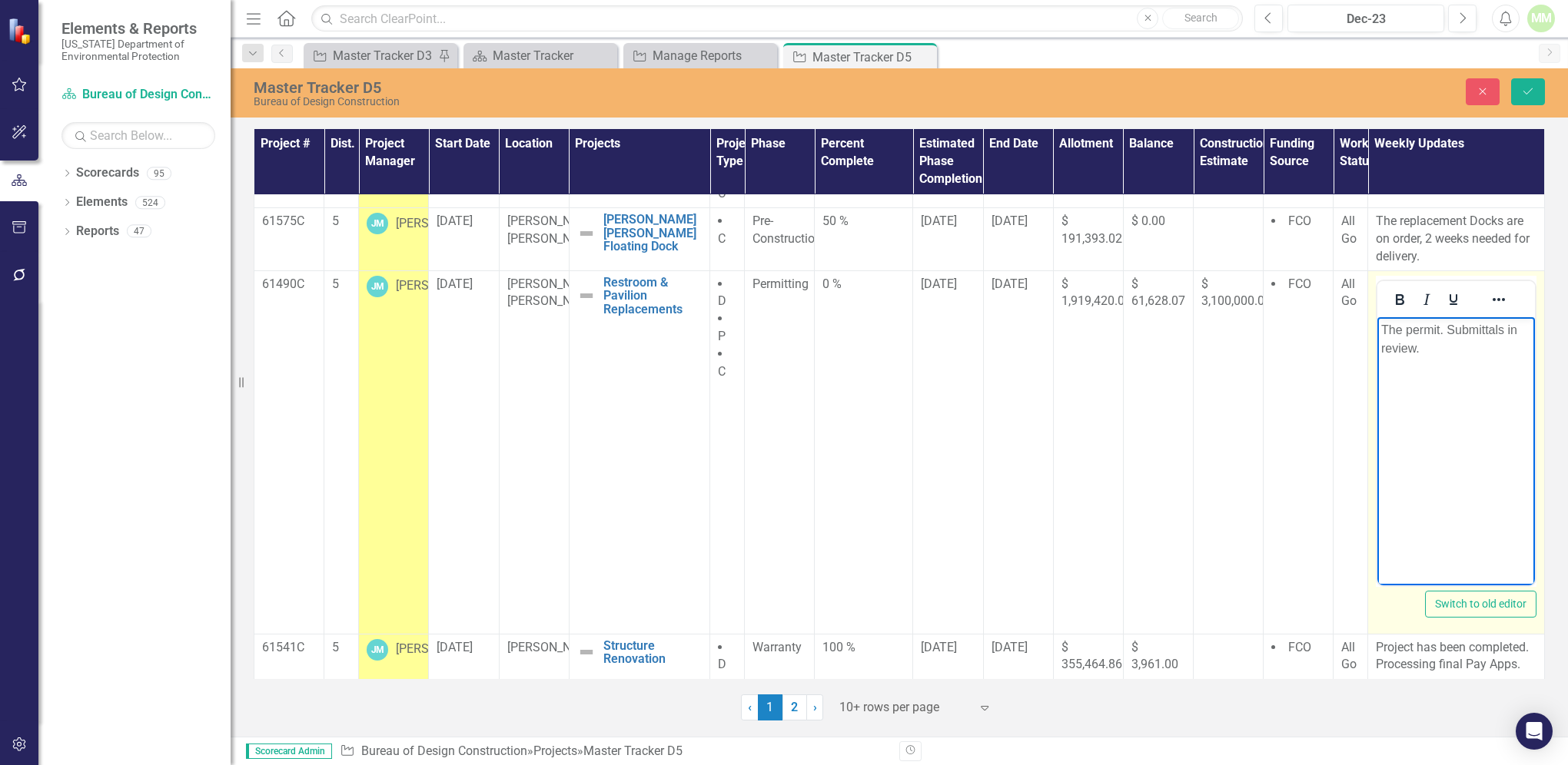
click at [1443, 325] on p "The permit. Submittals in review." at bounding box center [1456, 339] width 150 height 37
click at [1436, 365] on p "The permit has been approved, waiting for release. Submittals in review." at bounding box center [1456, 357] width 150 height 74
click at [1433, 367] on p "The permit has been approved, waiting for release. Submittals in review." at bounding box center [1456, 357] width 150 height 74
click at [1430, 386] on p "The permit has been approved, waiting for release. Submittals in review." at bounding box center [1456, 357] width 150 height 74
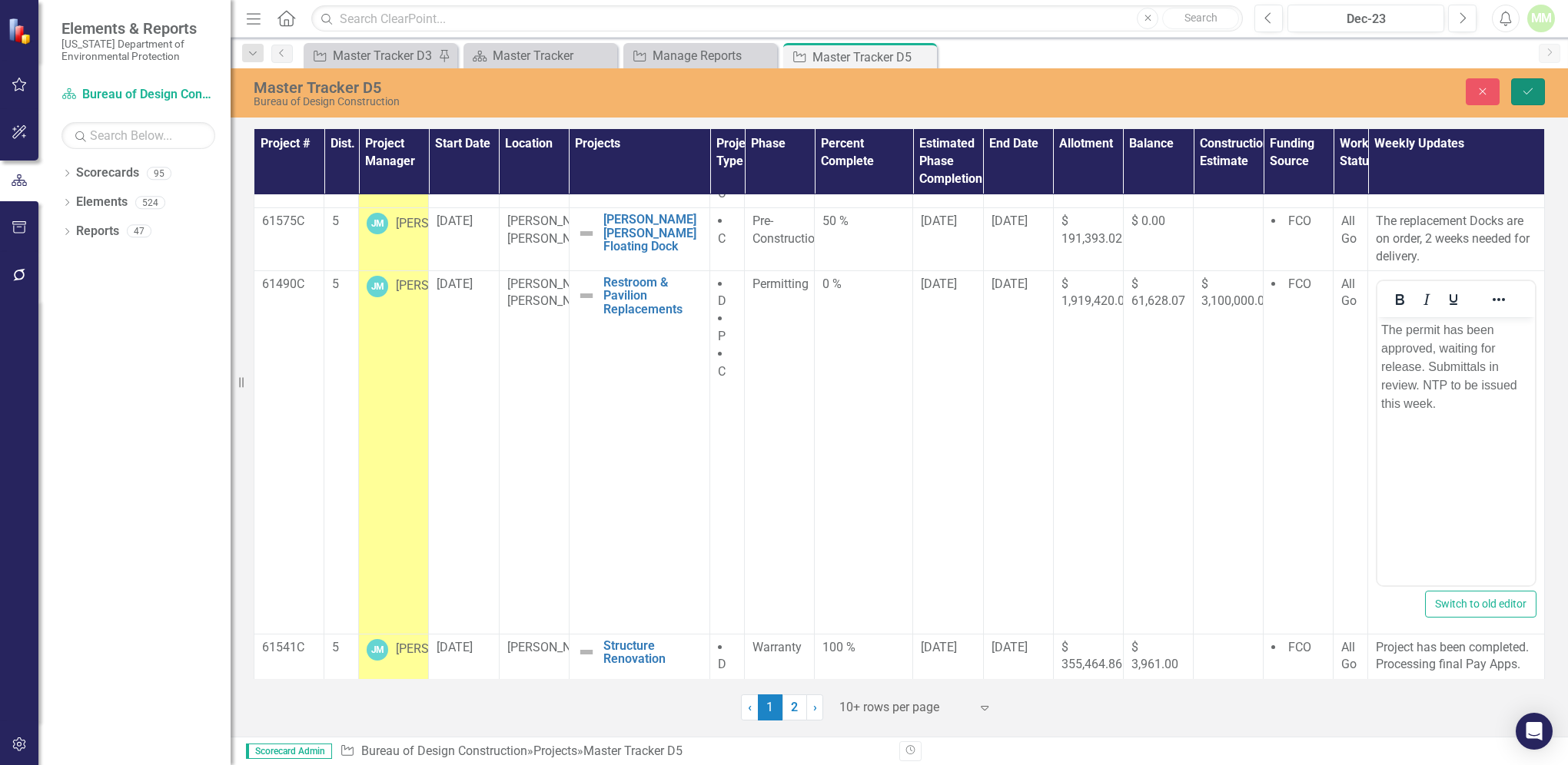
click at [1528, 89] on icon "Save" at bounding box center [1528, 91] width 14 height 11
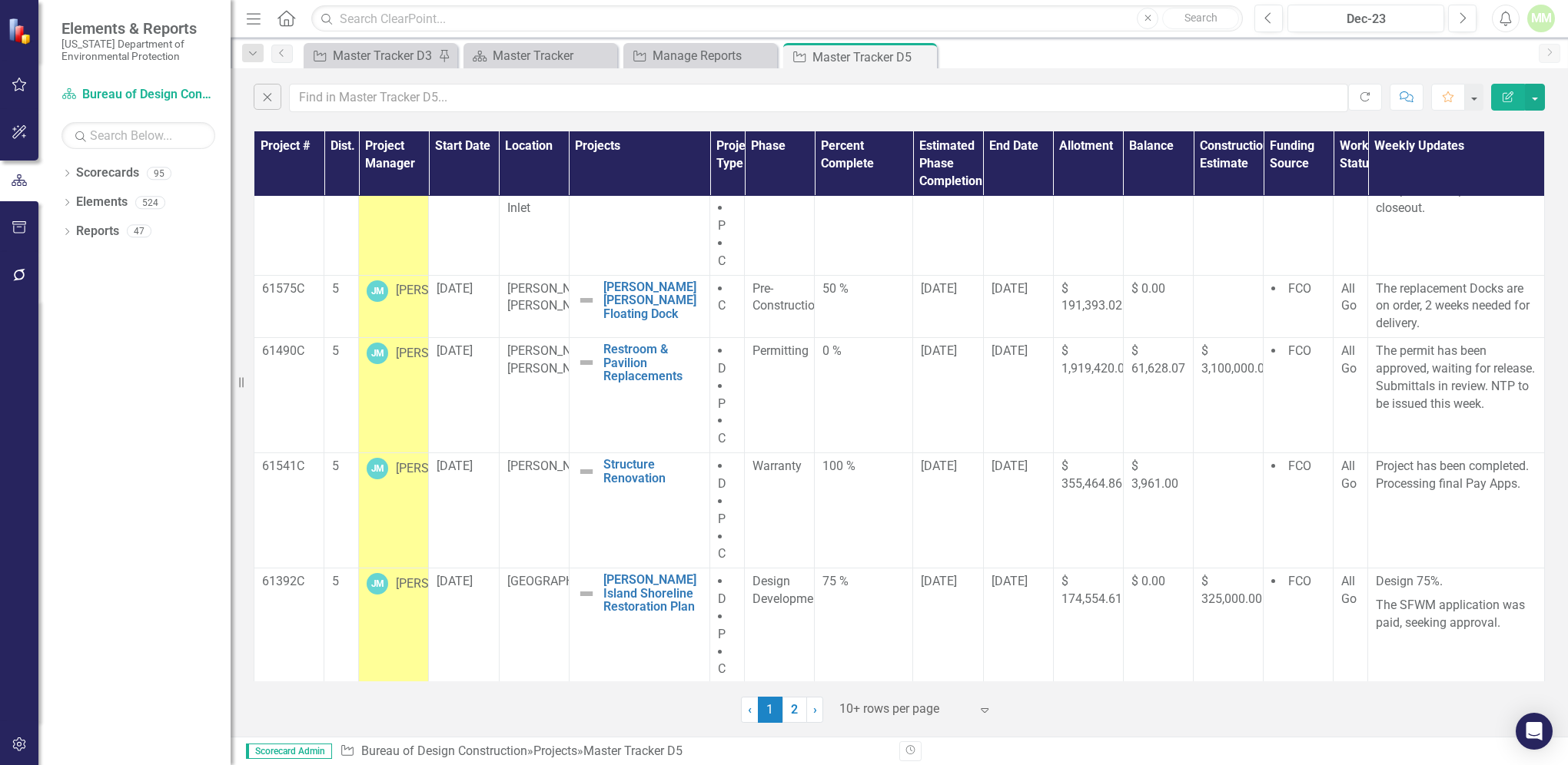
scroll to position [265, 0]
click at [778, 356] on span "Permitting" at bounding box center [780, 353] width 56 height 15
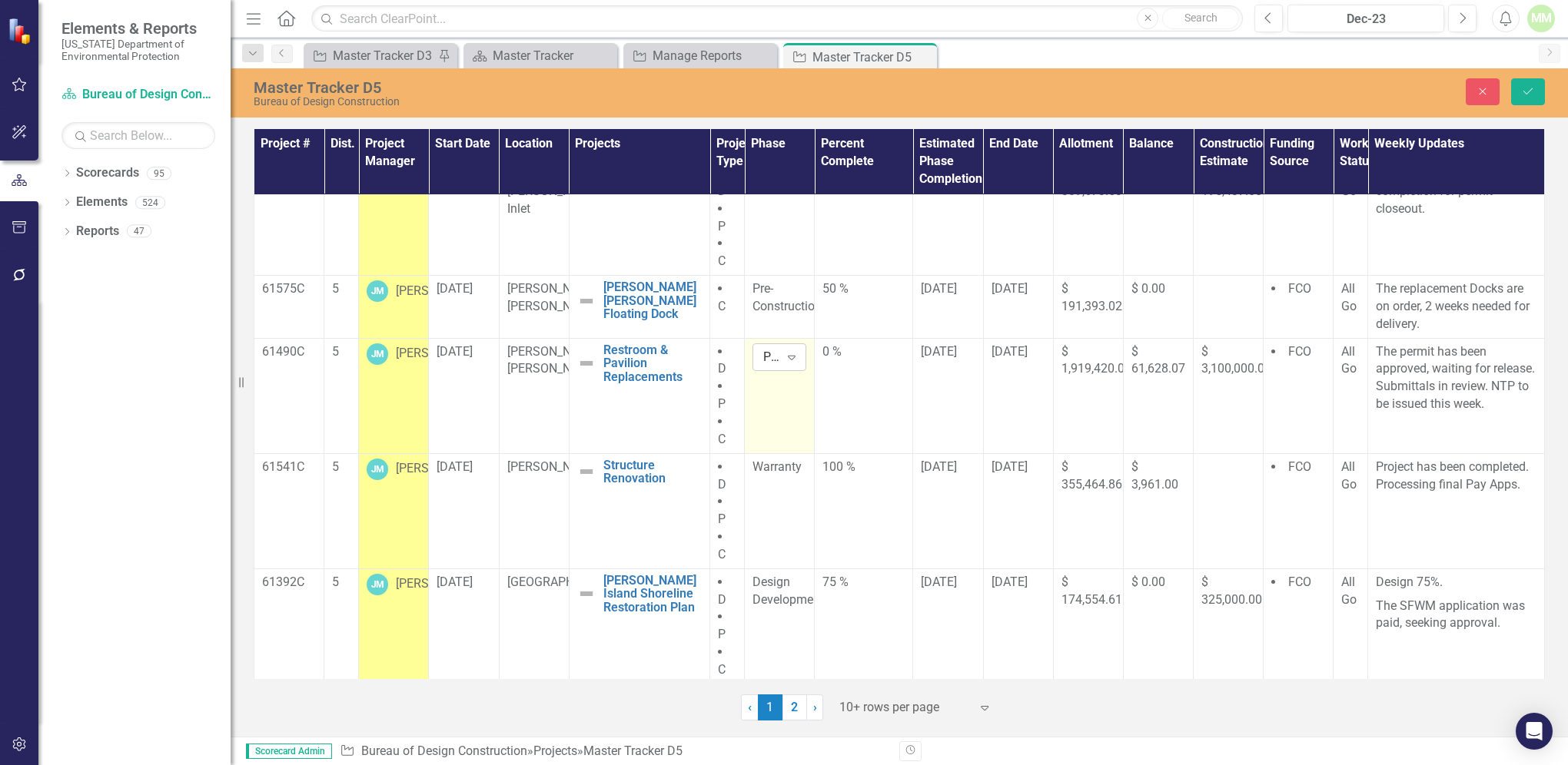
drag, startPoint x: 778, startPoint y: 356, endPoint x: 788, endPoint y: 355, distance: 10.0
click at [788, 355] on icon "Expand" at bounding box center [791, 357] width 16 height 12
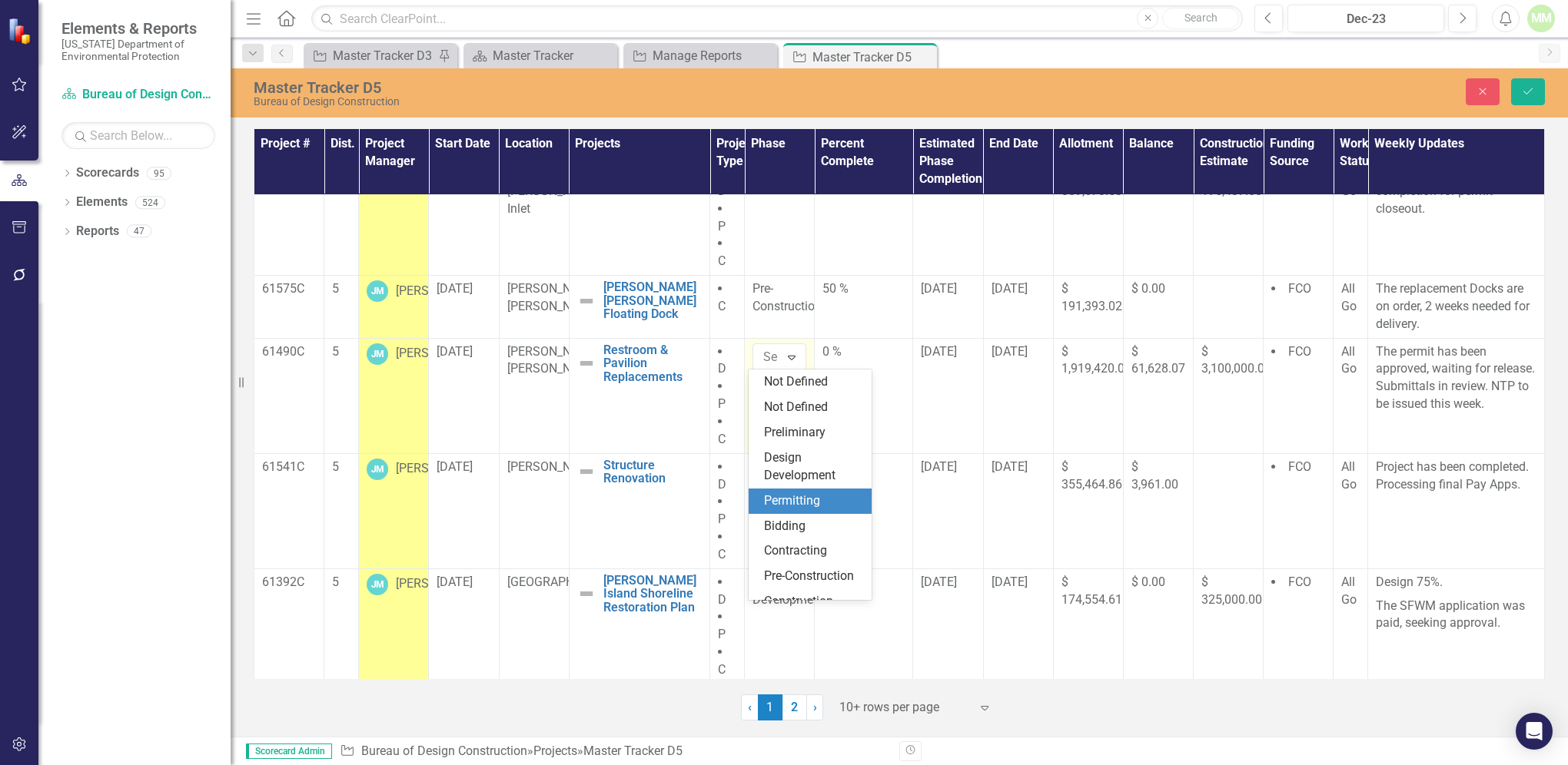
scroll to position [108, 0]
click at [805, 492] on div "Pre-Construction" at bounding box center [813, 487] width 98 height 18
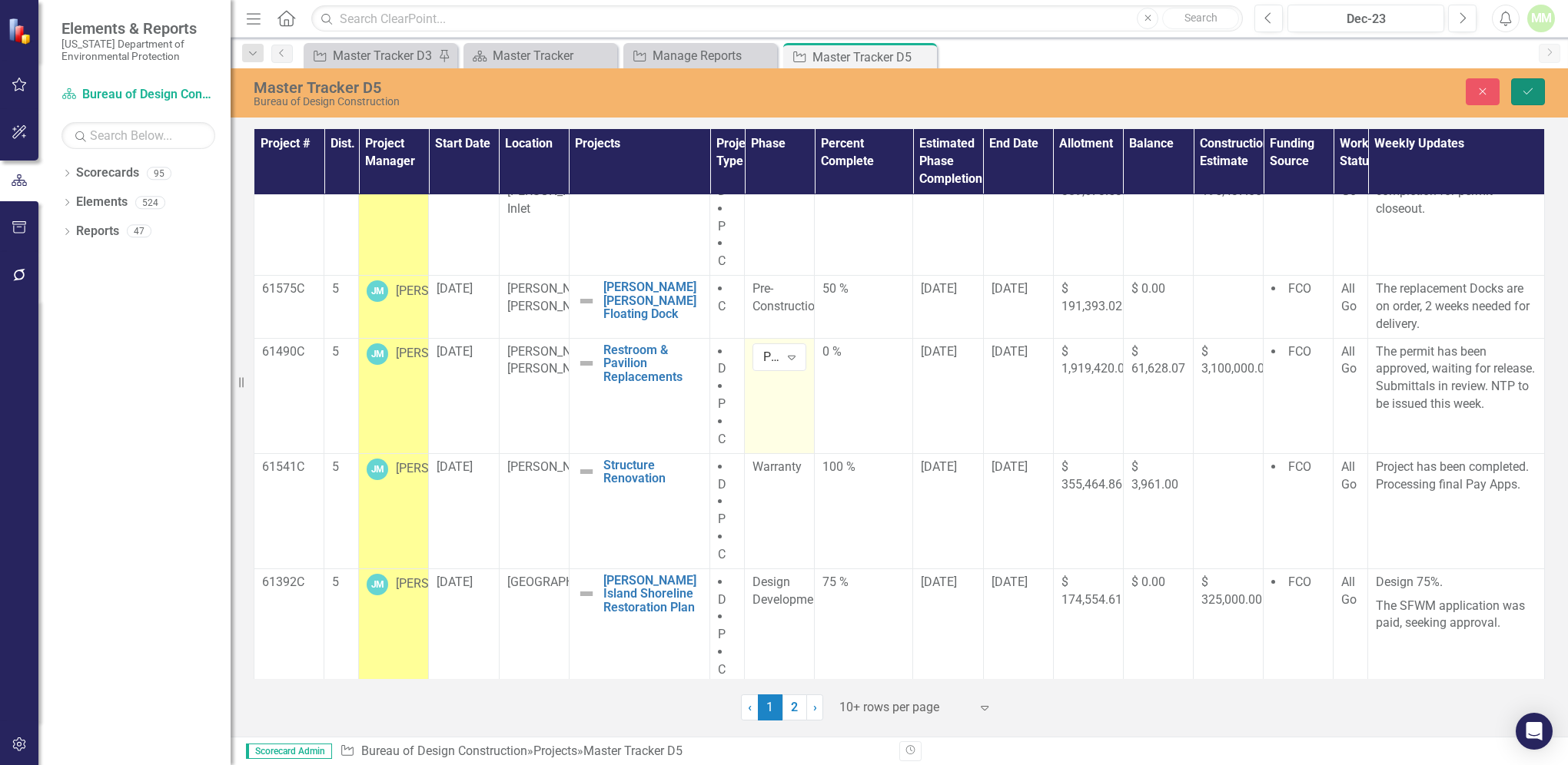
click at [1525, 89] on icon "Save" at bounding box center [1528, 91] width 14 height 11
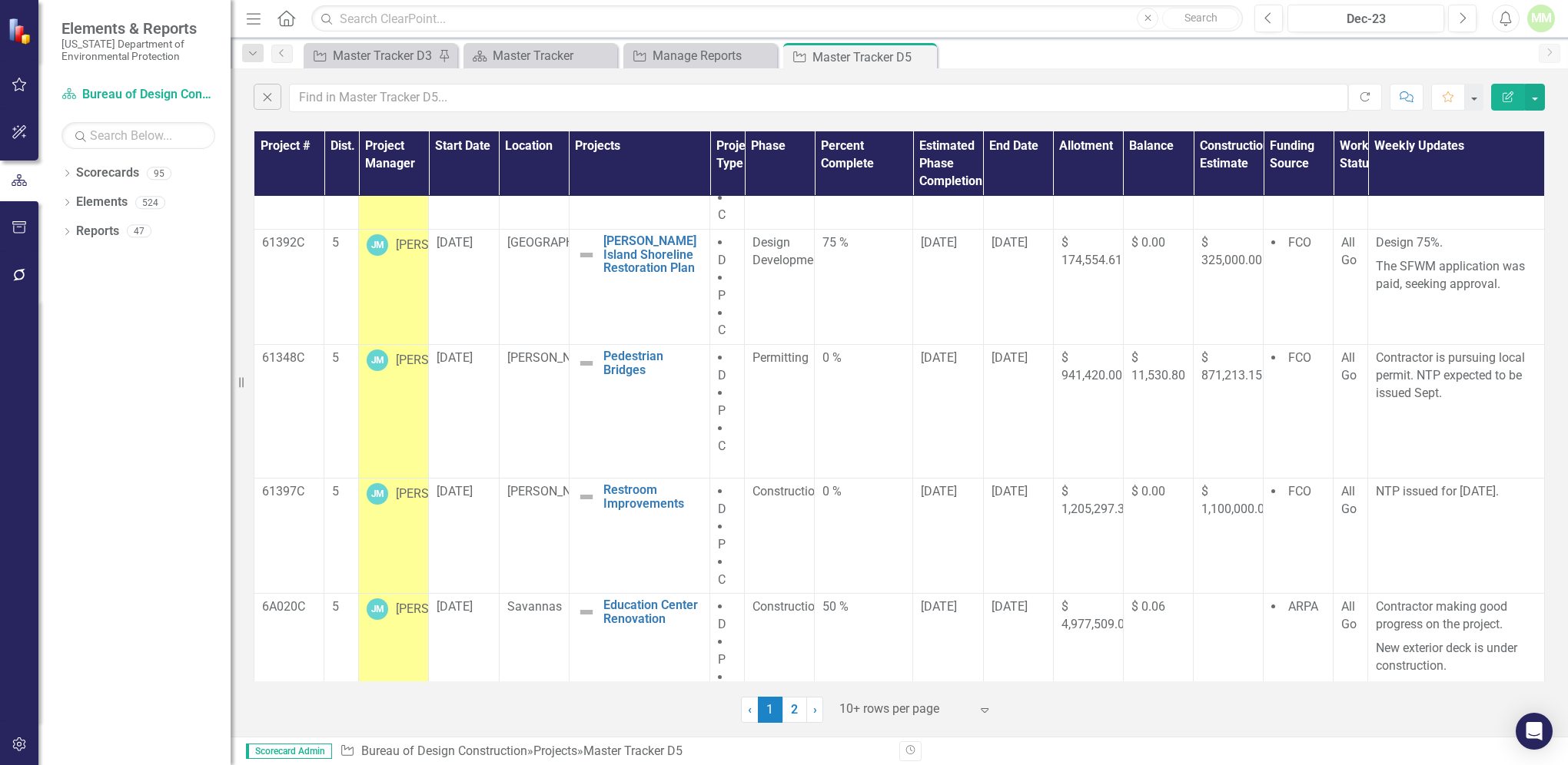
scroll to position [633, 0]
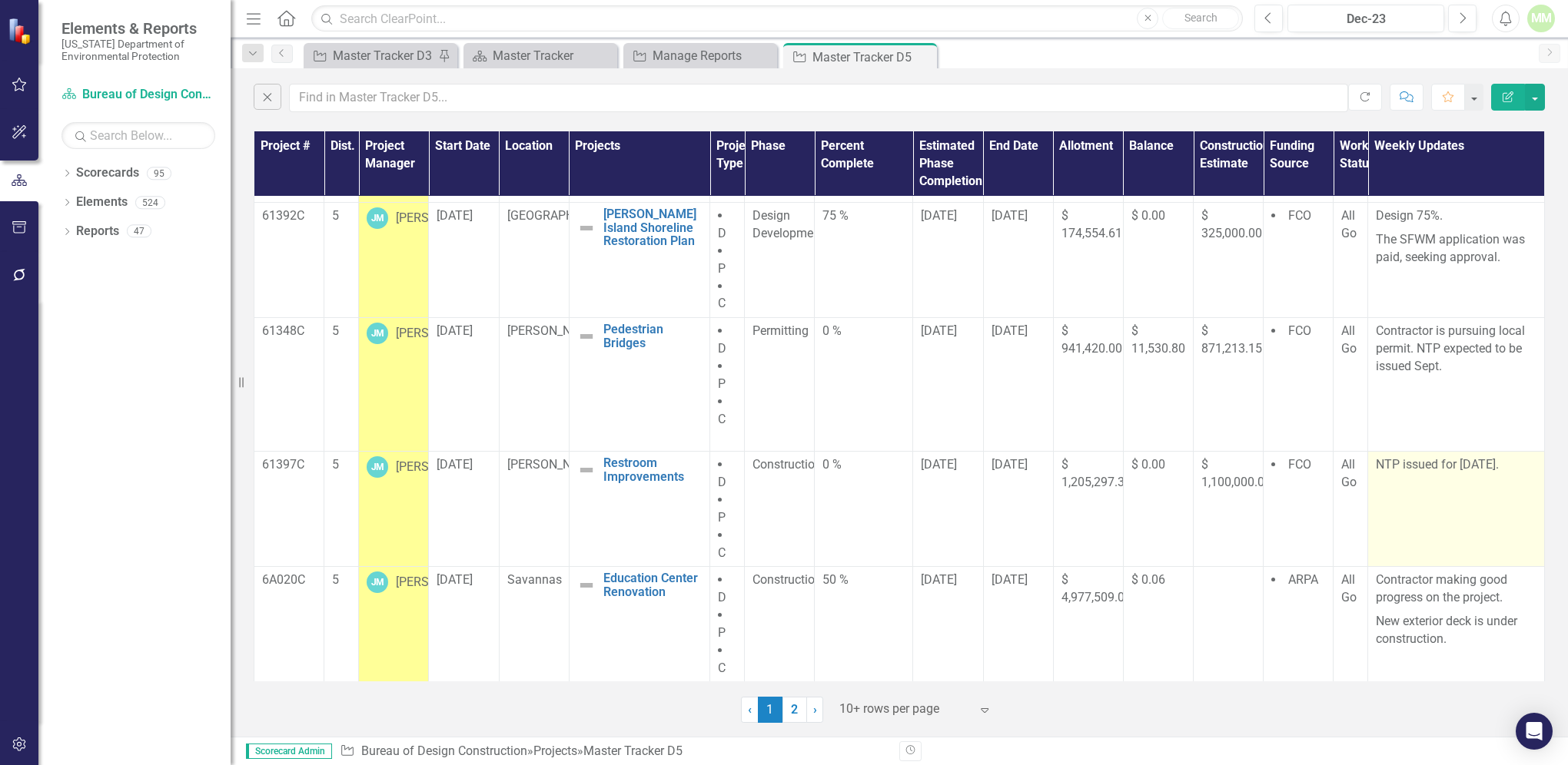
click at [1404, 464] on p "NTP issued for [DATE]." at bounding box center [1456, 465] width 161 height 18
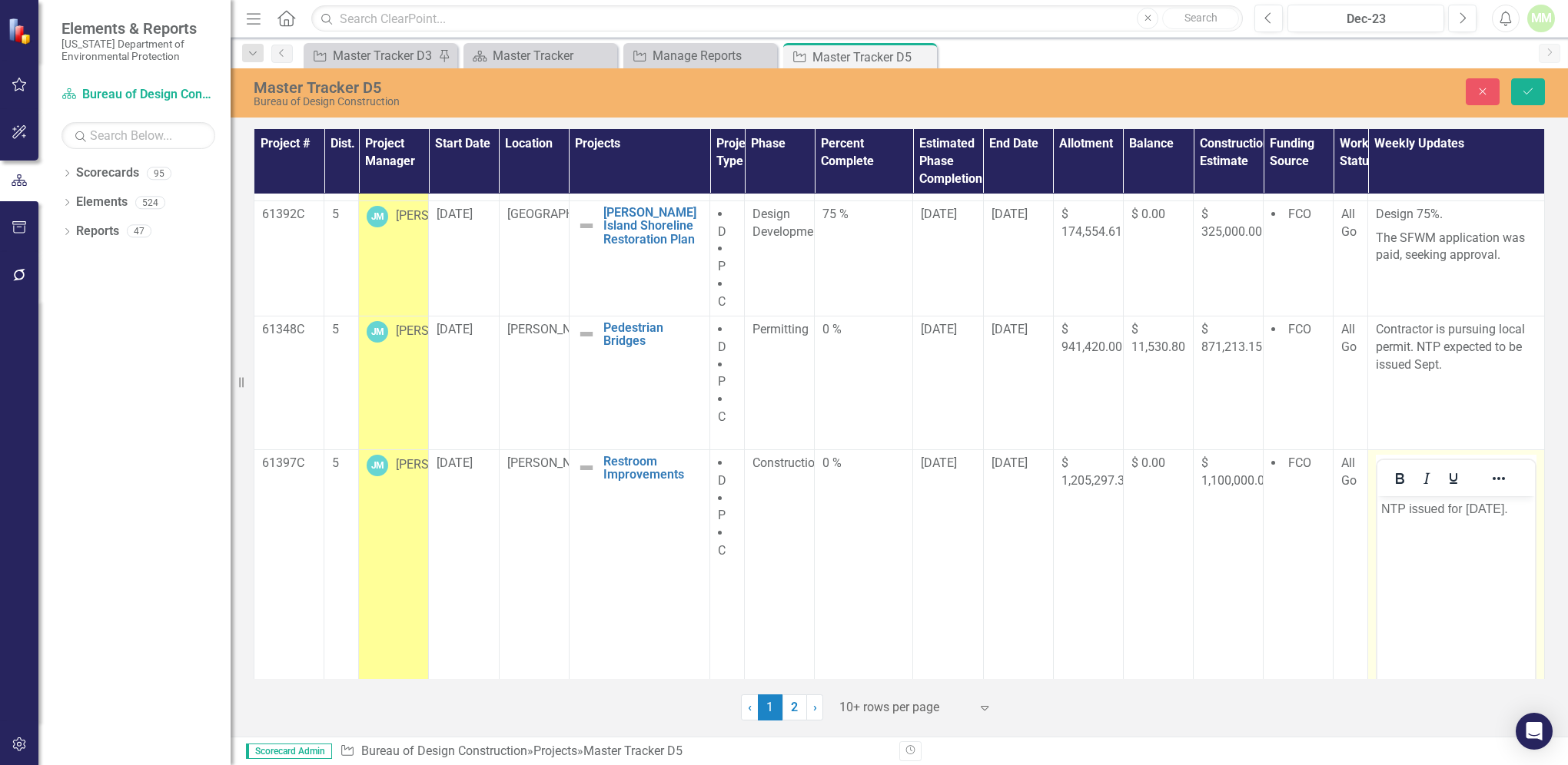
scroll to position [0, 0]
drag, startPoint x: 2780, startPoint y: 959, endPoint x: 1464, endPoint y: 505, distance: 1392.1
click at [1465, 505] on p "NTP issued for [DATE]." at bounding box center [1456, 508] width 150 height 18
drag, startPoint x: 1507, startPoint y: 509, endPoint x: 2911, endPoint y: 1020, distance: 1494.1
click at [1507, 509] on p "NTP issued on [DATE]." at bounding box center [1456, 508] width 150 height 18
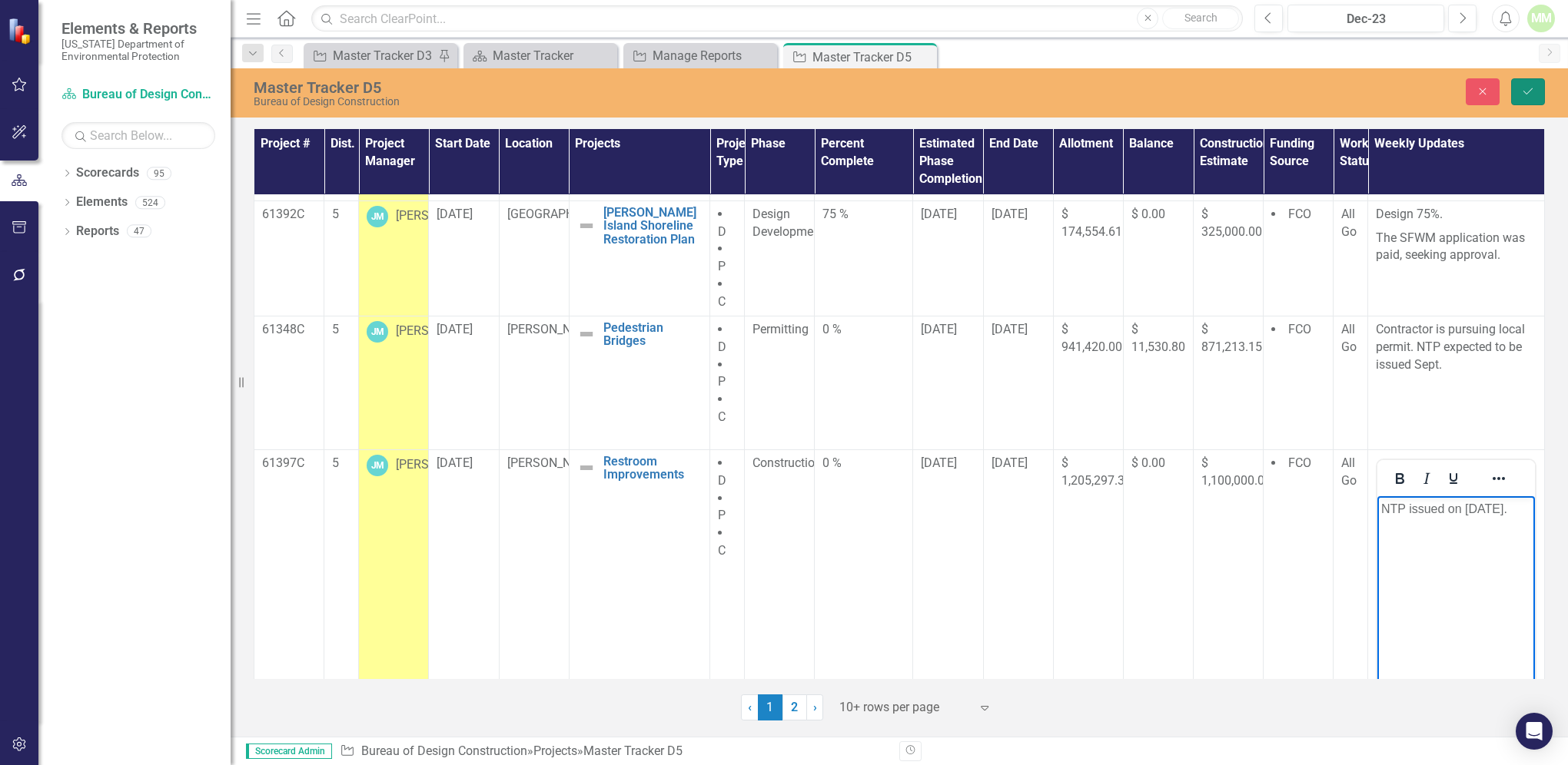
click at [1519, 93] on button "Save" at bounding box center [1528, 91] width 34 height 27
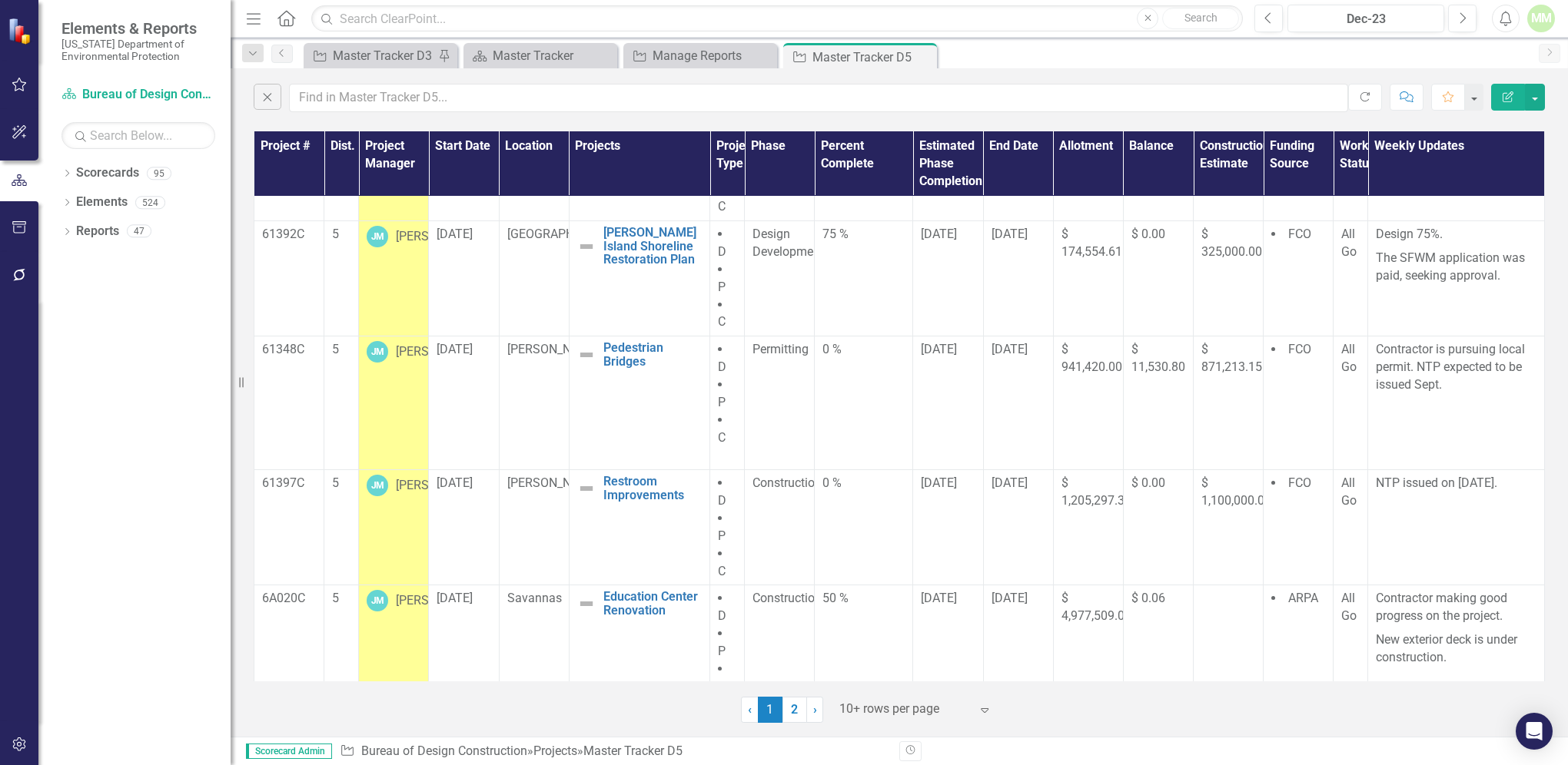
scroll to position [633, 0]
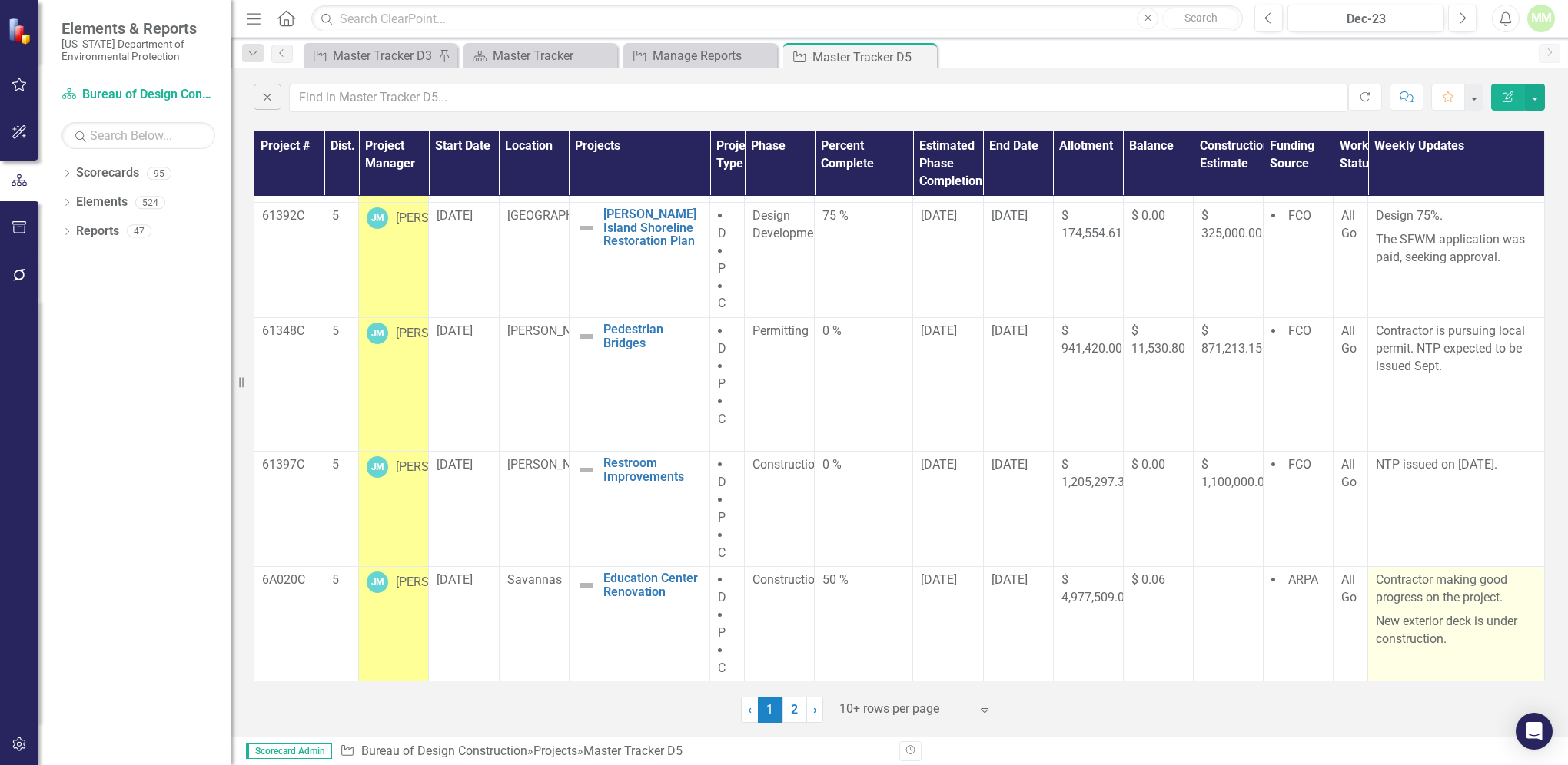
click at [1457, 644] on p "New exterior deck is under construction." at bounding box center [1456, 629] width 161 height 39
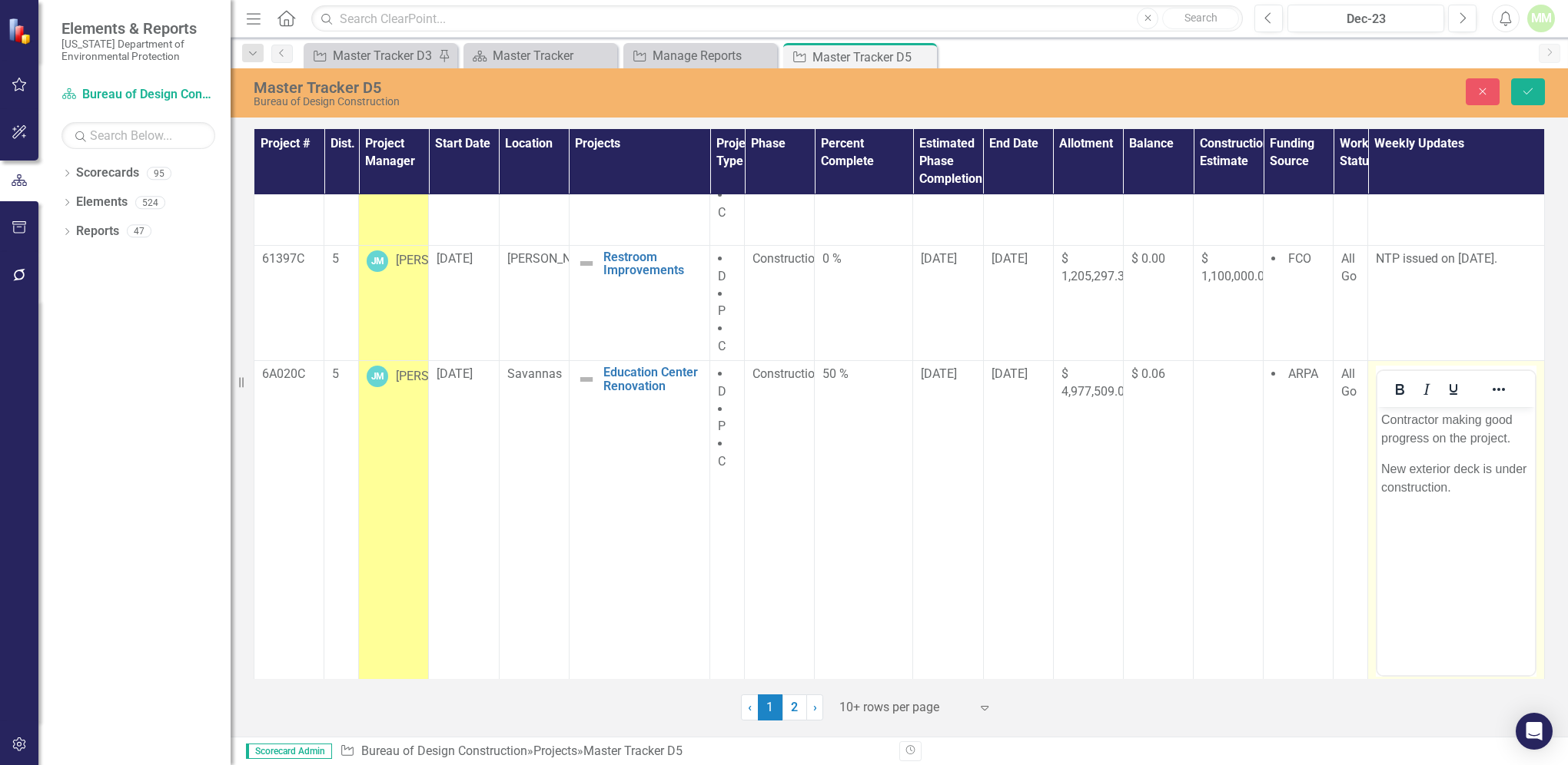
scroll to position [842, 0]
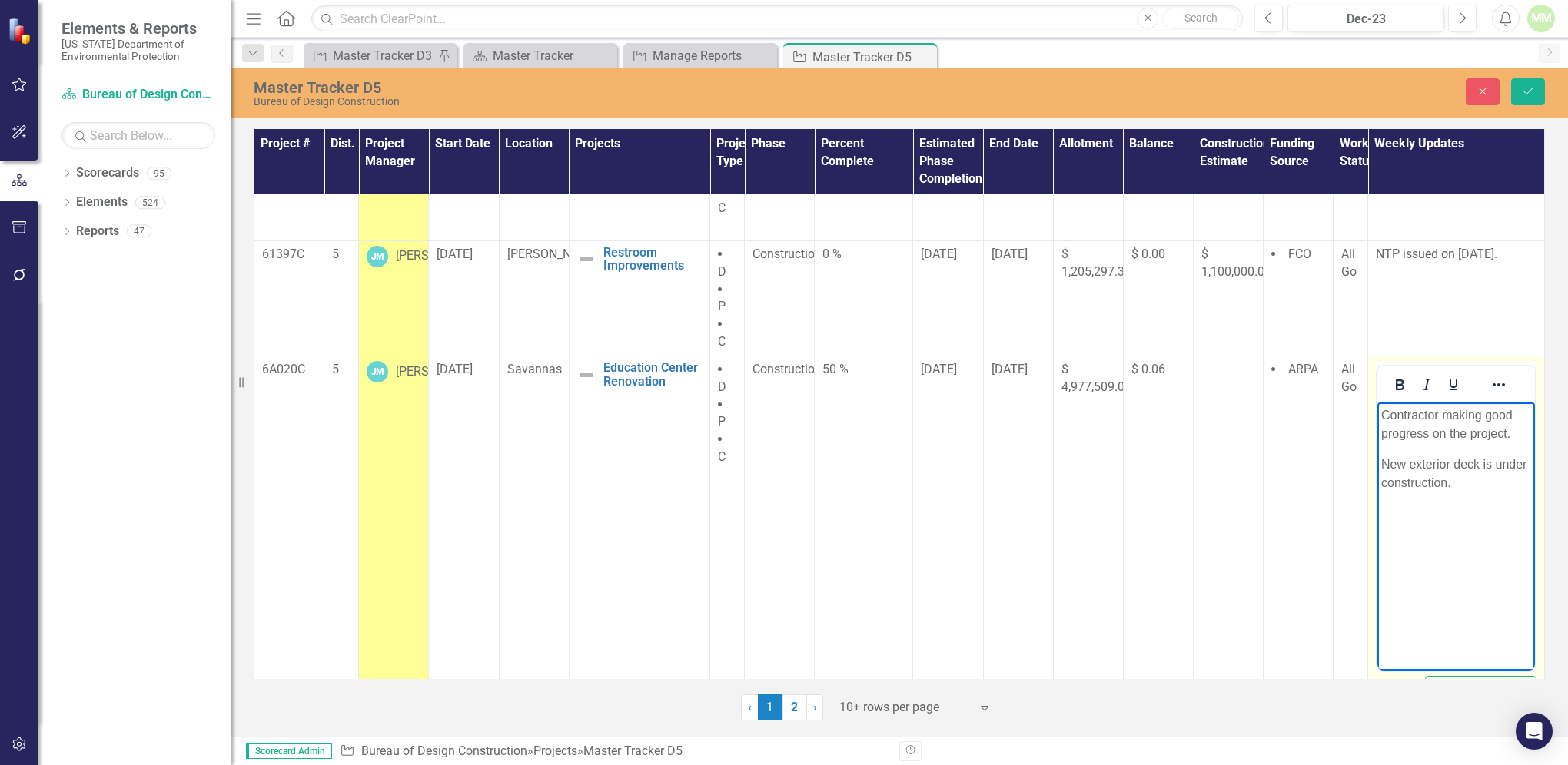
drag, startPoint x: 1382, startPoint y: 462, endPoint x: 1458, endPoint y: 472, distance: 76.7
click at [1457, 486] on p "New exterior deck is under construction." at bounding box center [1456, 473] width 150 height 37
click at [1497, 463] on p "New bathroom is und" at bounding box center [1456, 463] width 150 height 18
click at [1471, 461] on p "New bathroom is under construction." at bounding box center [1456, 473] width 150 height 37
click at [1451, 478] on p "New bathrooms are under construction." at bounding box center [1456, 473] width 150 height 37
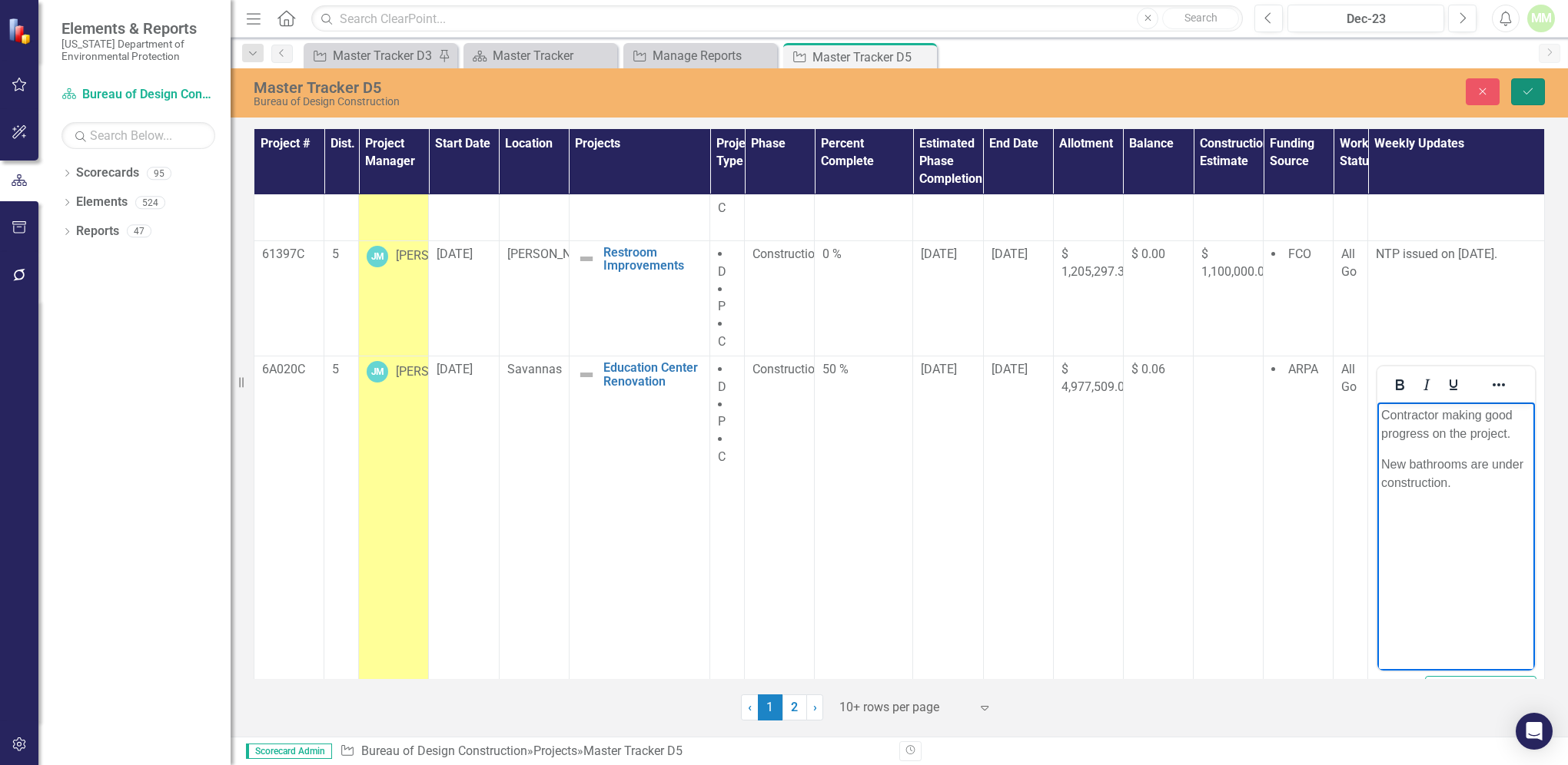
drag, startPoint x: 1531, startPoint y: 93, endPoint x: 1538, endPoint y: 90, distance: 7.6
click at [1538, 90] on button "Save" at bounding box center [1528, 91] width 34 height 27
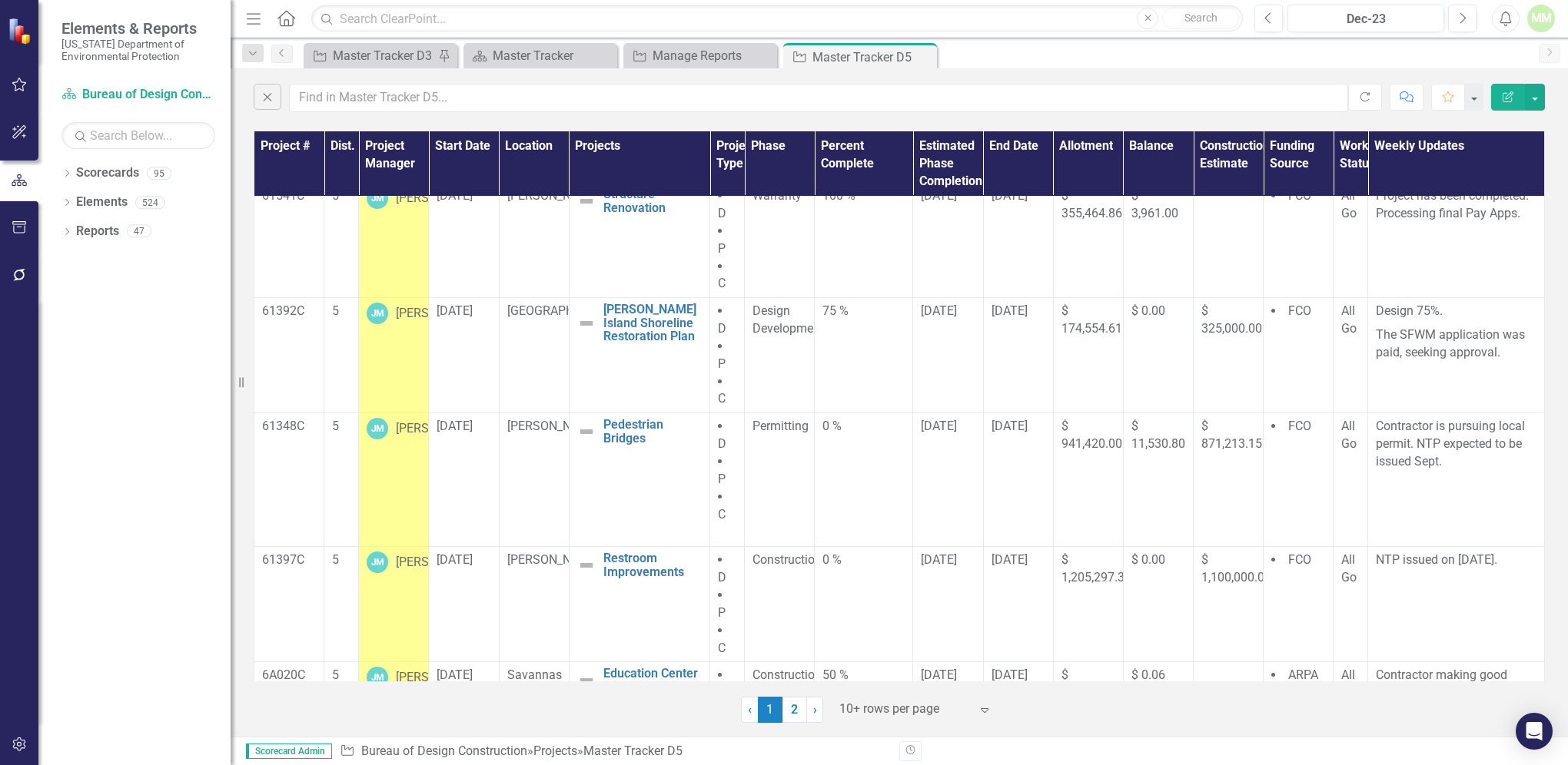
scroll to position [633, 0]
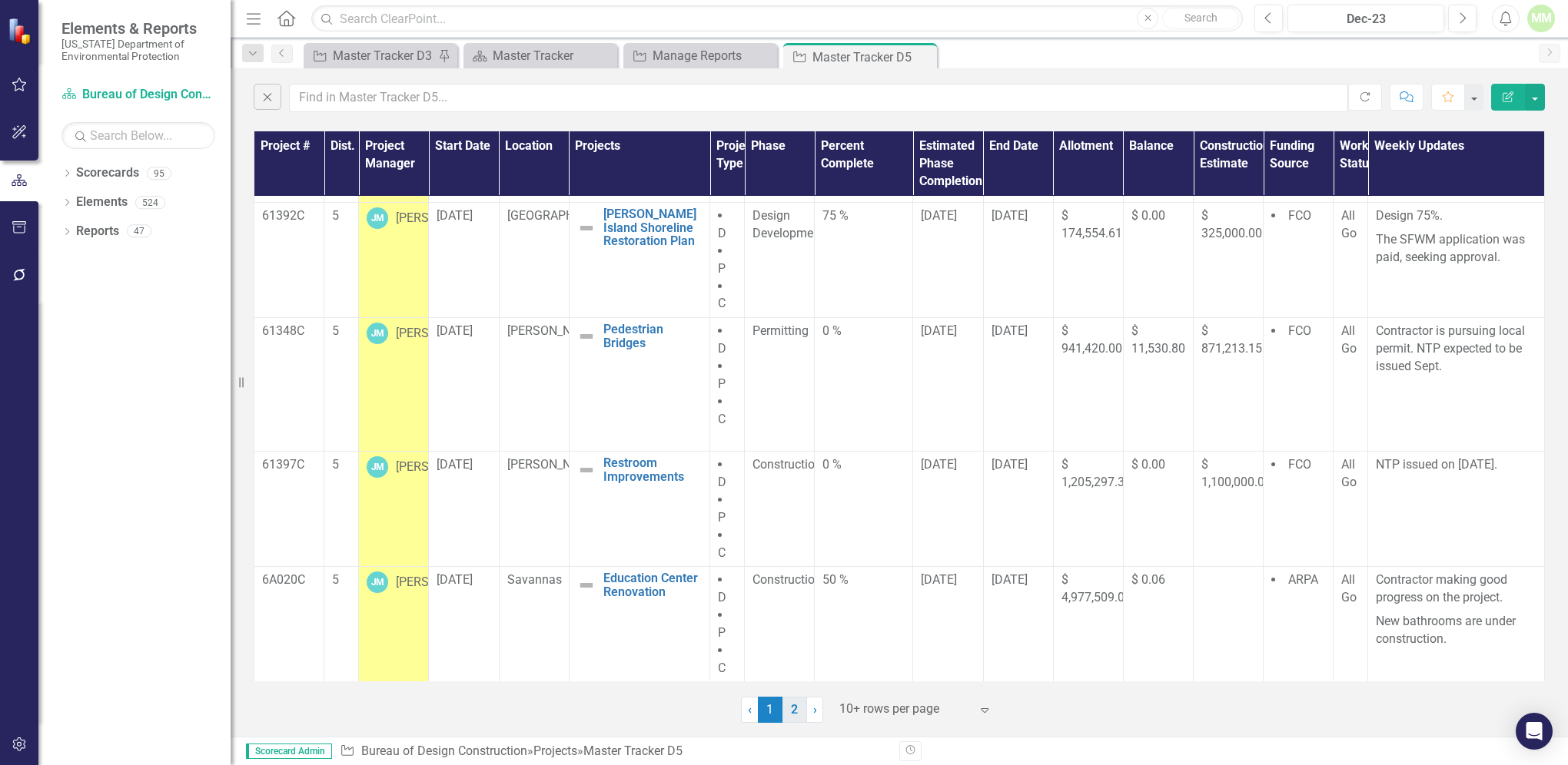
click at [795, 713] on link "2" at bounding box center [795, 710] width 25 height 26
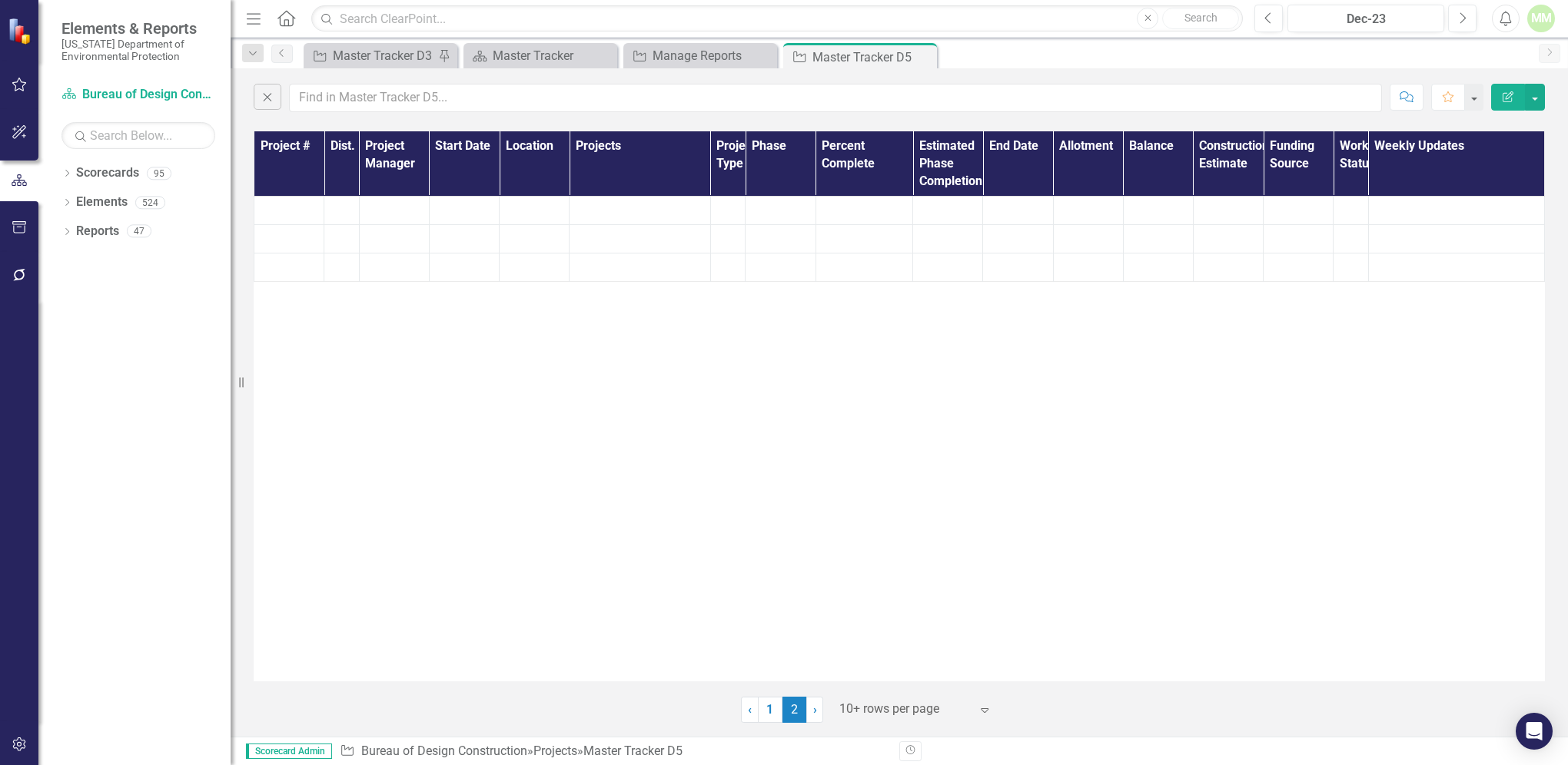
scroll to position [0, 0]
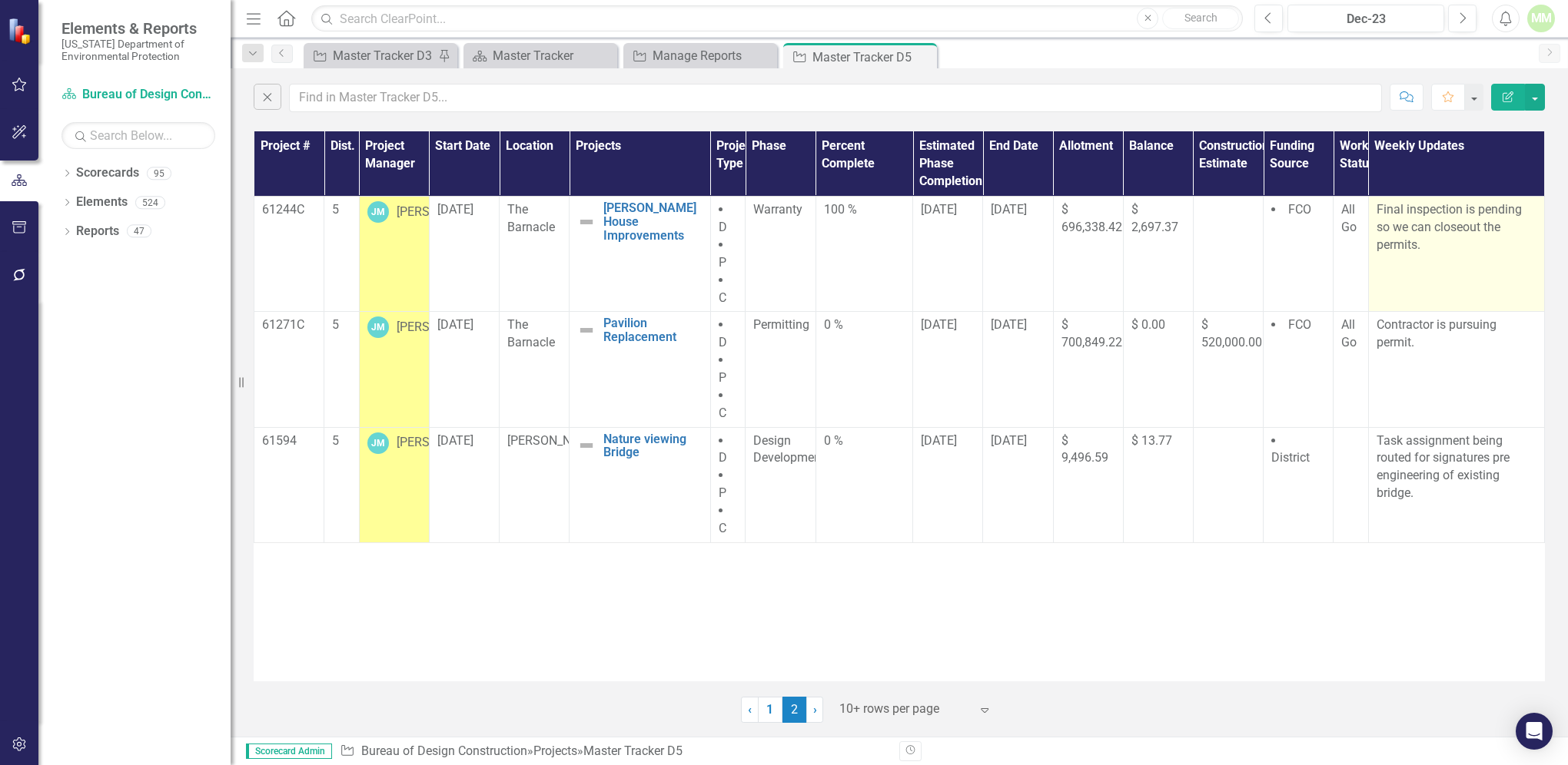
click at [1438, 259] on td "Final inspection is pending so we can closeout the permits." at bounding box center [1456, 254] width 176 height 115
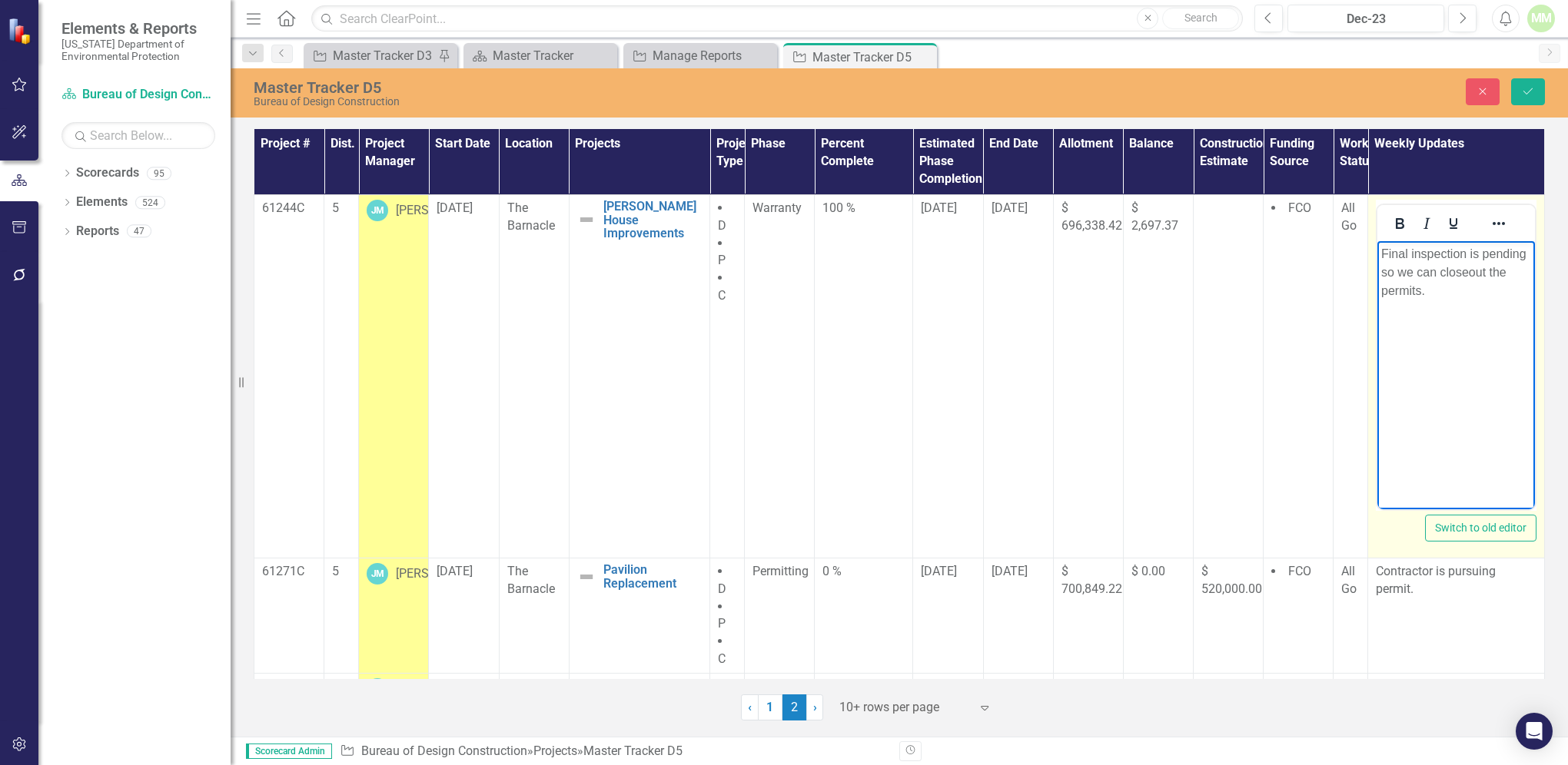
drag, startPoint x: 1384, startPoint y: 254, endPoint x: 1433, endPoint y: 293, distance: 62.6
click at [1433, 293] on p "Final inspection is pending so we can closeout the permits." at bounding box center [1456, 272] width 150 height 55
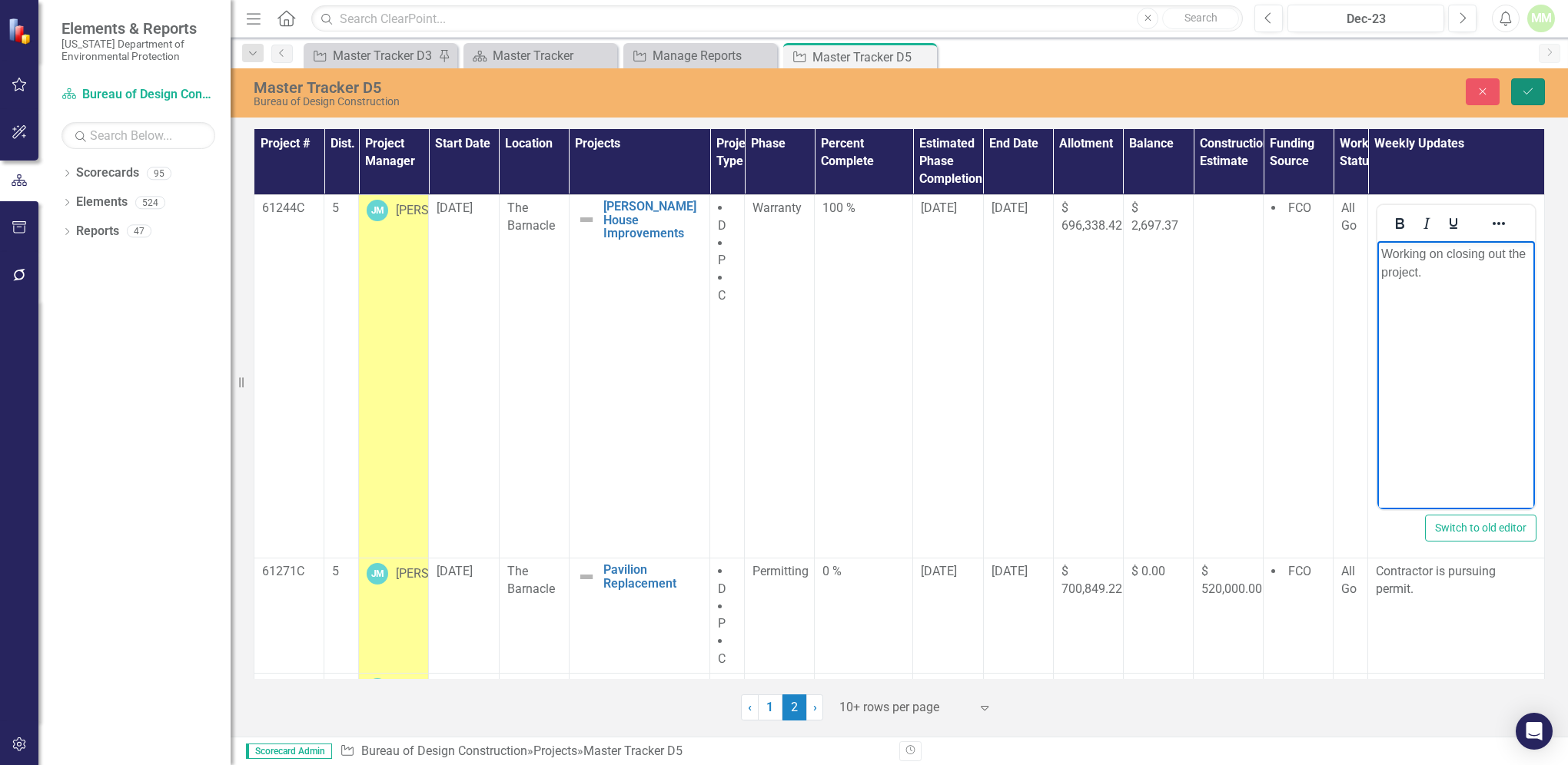
click at [1519, 90] on button "Save" at bounding box center [1528, 91] width 34 height 27
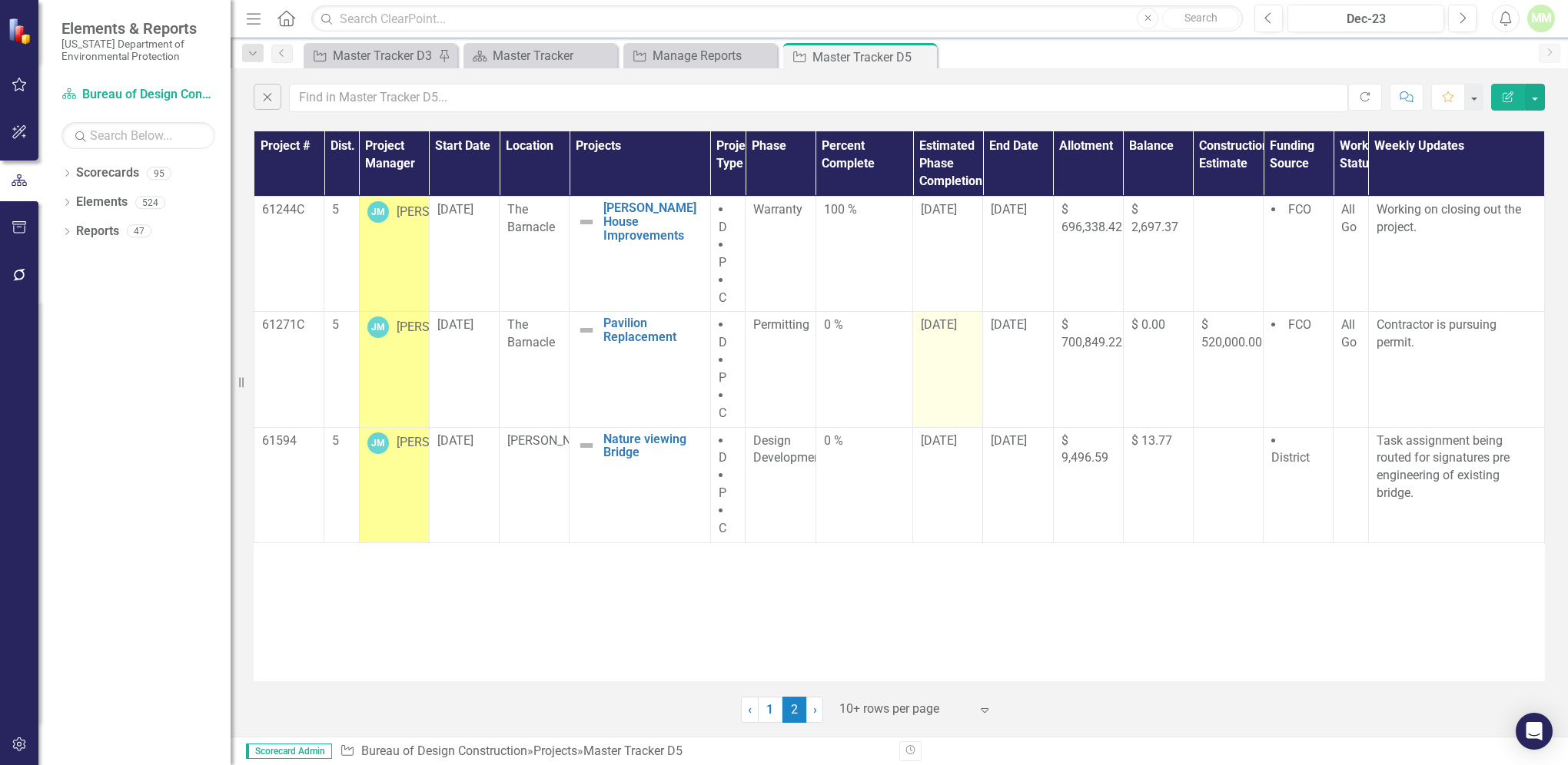
click at [941, 318] on span "[DATE]" at bounding box center [938, 325] width 36 height 15
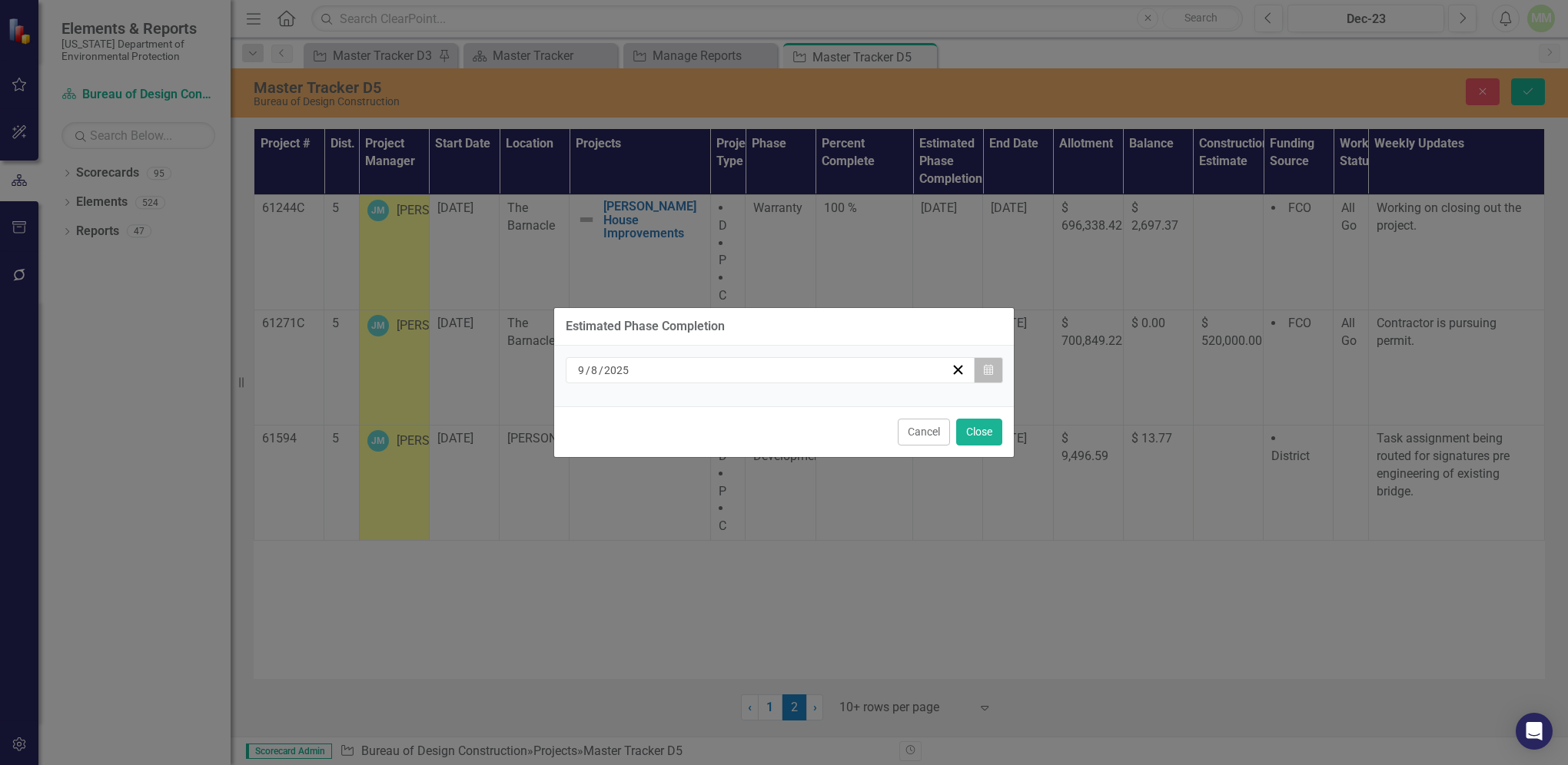
click at [984, 372] on icon "Calendar" at bounding box center [988, 370] width 10 height 11
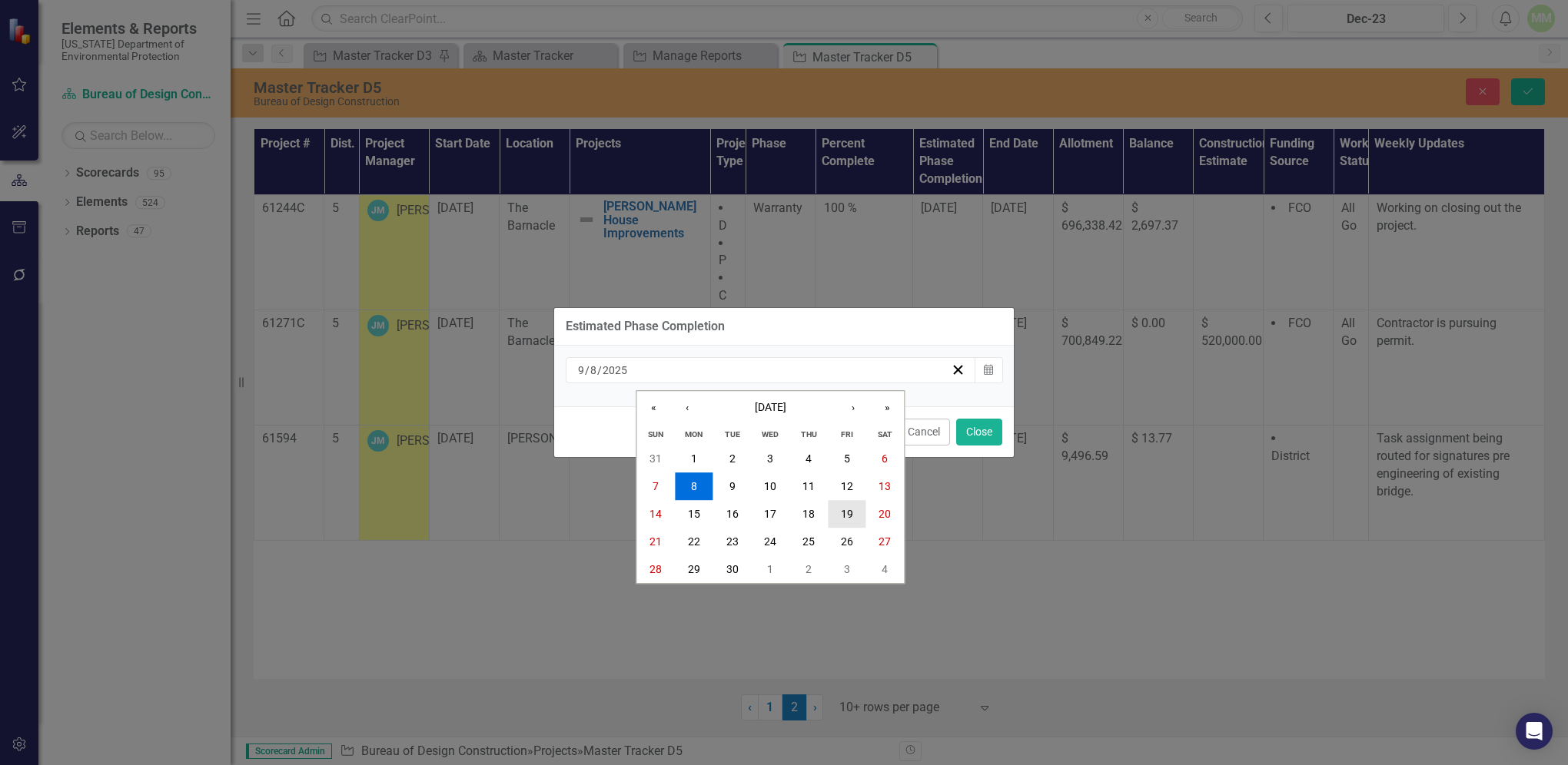
click at [846, 515] on abbr "19" at bounding box center [847, 515] width 12 height 12
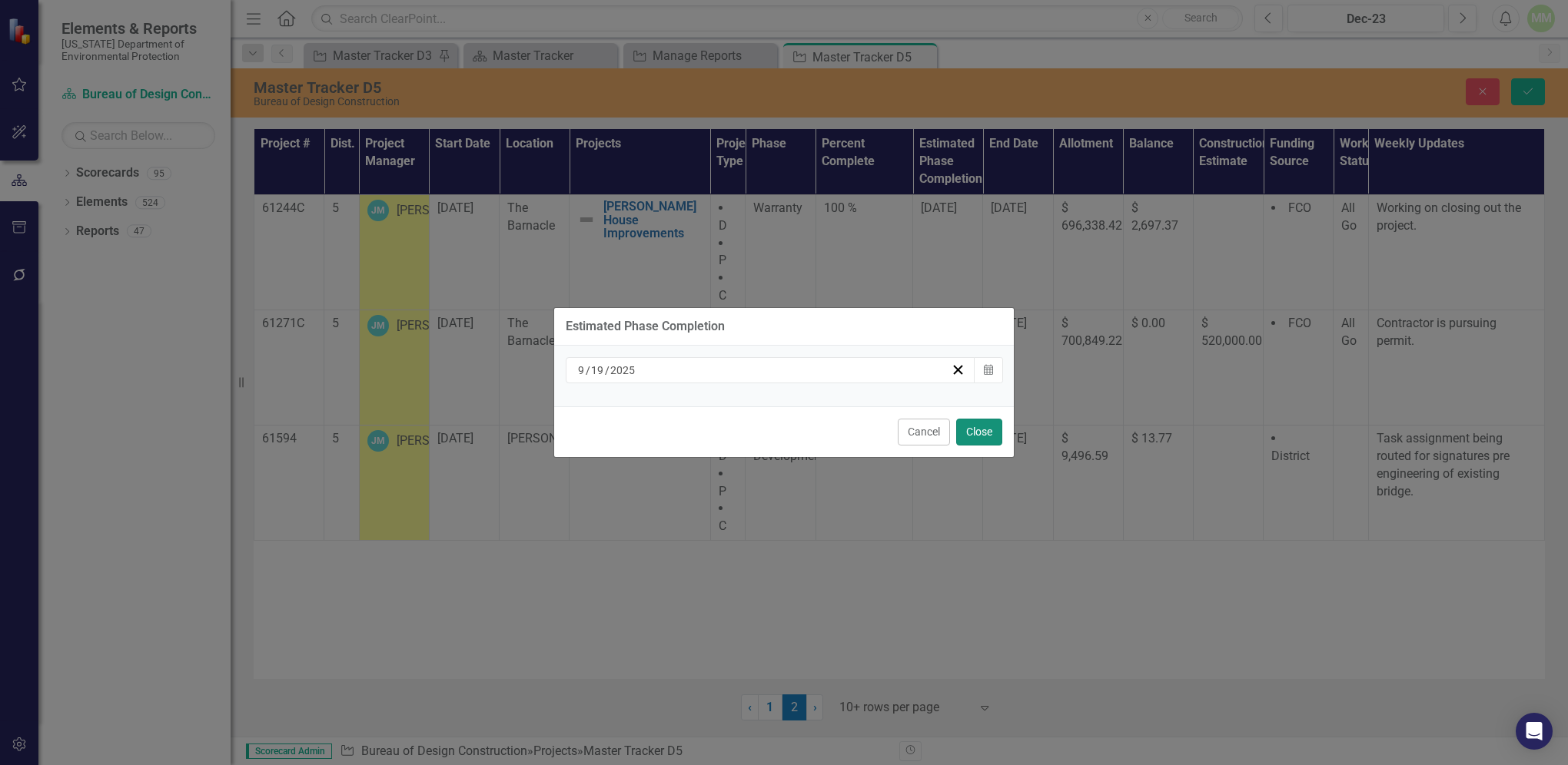
click at [962, 435] on button "Close" at bounding box center [978, 432] width 47 height 27
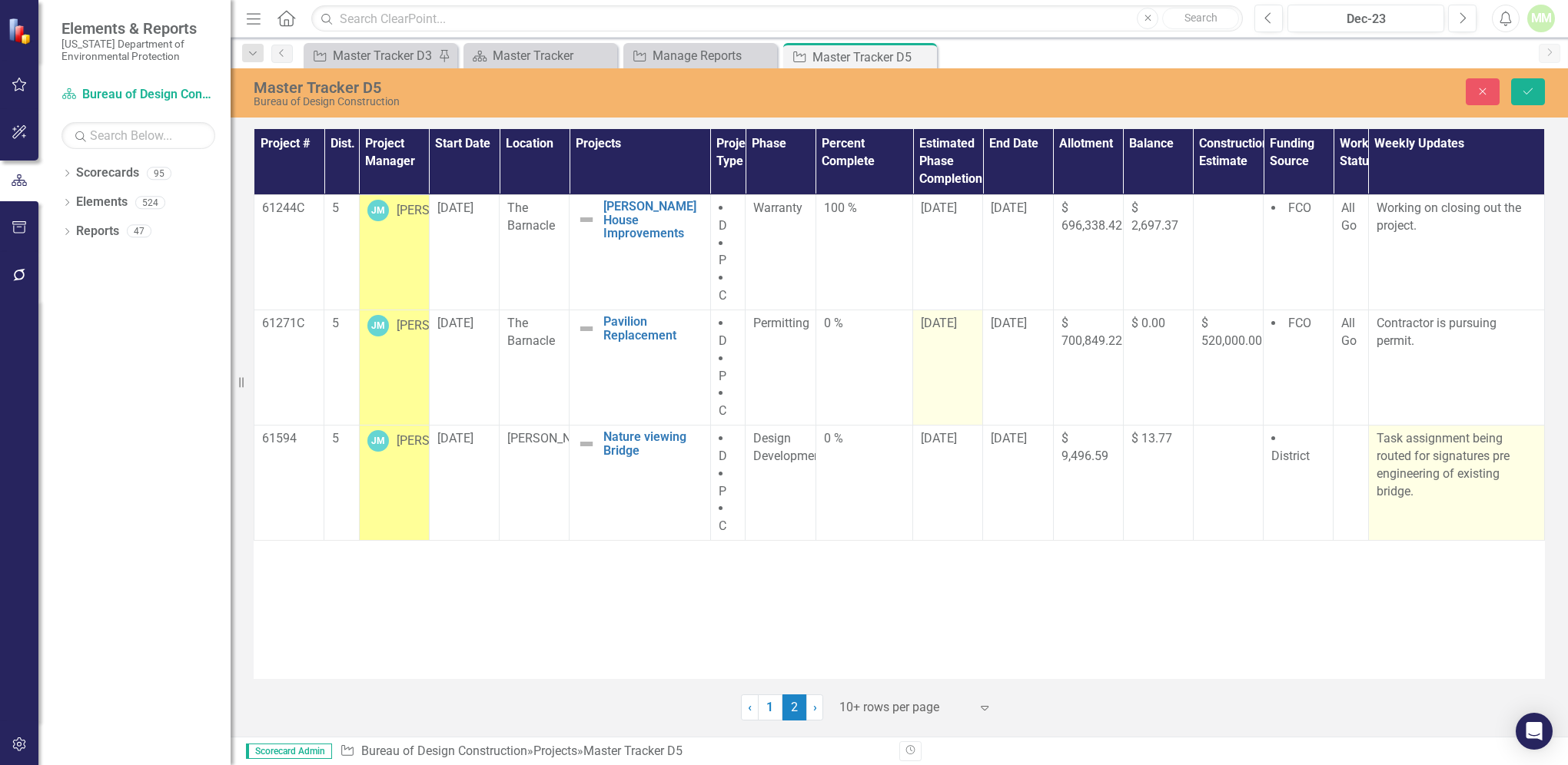
click at [1491, 455] on p "Task assignment being routed for signatures pre engineering of existing bridge." at bounding box center [1457, 465] width 160 height 70
click at [1453, 504] on td "Task assignment being routed for signatures pre engineering of existing bridge." at bounding box center [1456, 483] width 176 height 115
click at [1448, 507] on td "Task assignment being routed for signatures pre engineering of existing bridge." at bounding box center [1456, 483] width 176 height 115
click at [1488, 452] on p "Task assignment being routed for signatures pre engineering of existing bridge." at bounding box center [1457, 465] width 160 height 70
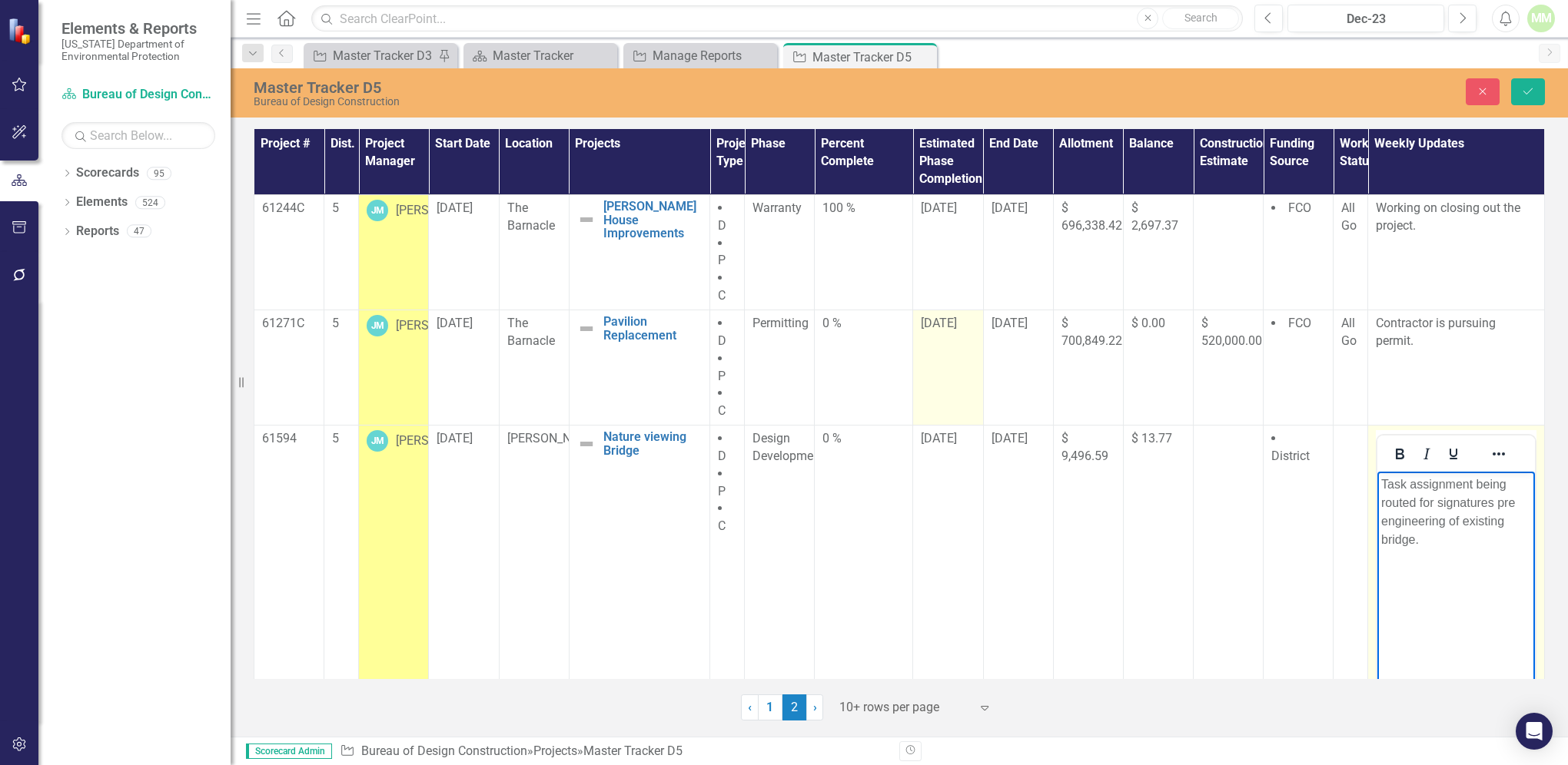
click at [1497, 504] on p "Task assignment being routed for signatures pre engineering of existing bridge." at bounding box center [1456, 512] width 150 height 74
click at [1441, 506] on p "Task assignment was approved. pre engineering of existing bridge." at bounding box center [1456, 503] width 150 height 55
drag, startPoint x: 1439, startPoint y: 505, endPoint x: 1482, endPoint y: 529, distance: 49.2
click at [1482, 529] on p "Task assignment was approved. pre engineering of existing bridge." at bounding box center [1456, 503] width 150 height 55
click at [1525, 93] on icon "Save" at bounding box center [1528, 91] width 14 height 11
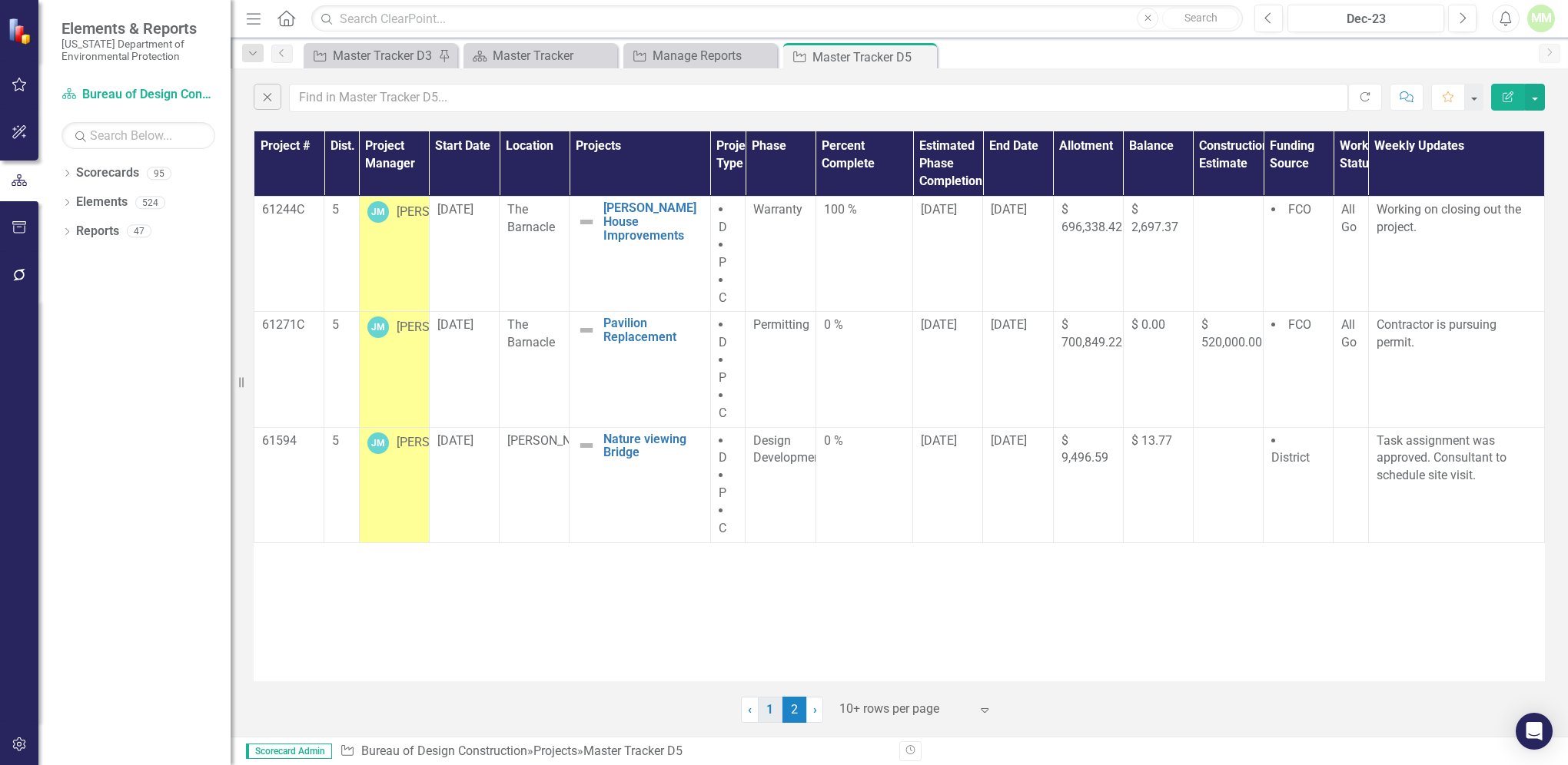
click at [777, 710] on link "1" at bounding box center [770, 710] width 25 height 26
